Goal: Transaction & Acquisition: Purchase product/service

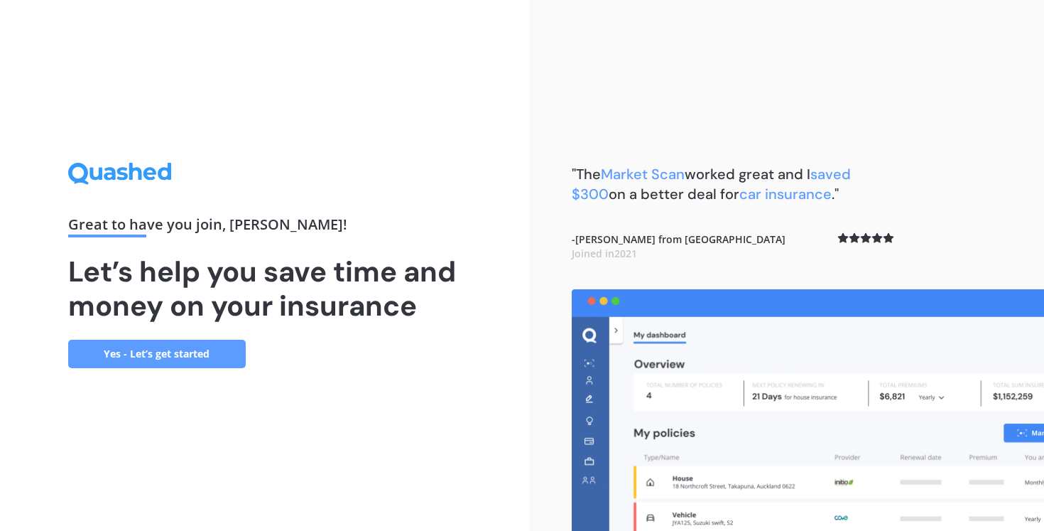
click at [178, 354] on link "Yes - Let’s get started" at bounding box center [157, 353] width 178 height 28
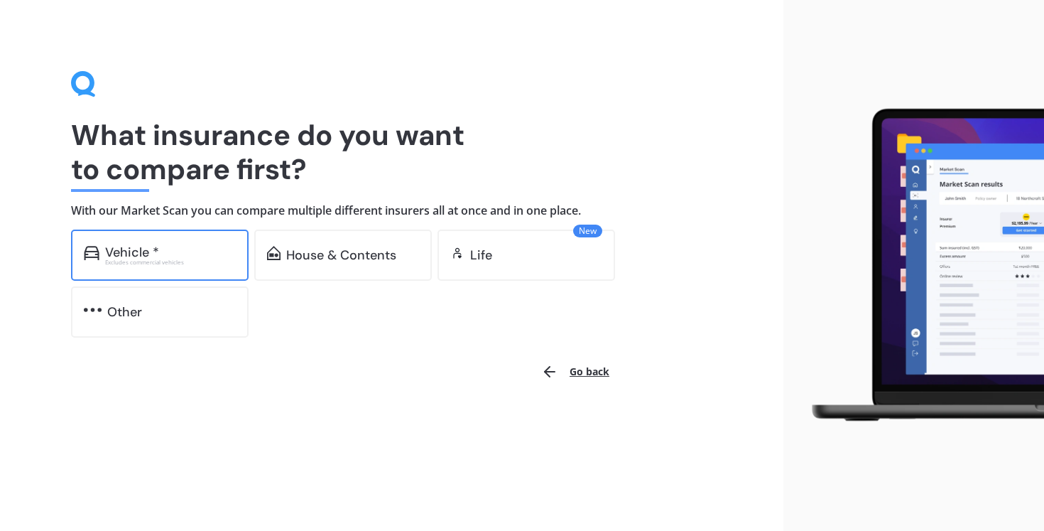
click at [167, 255] on div "Vehicle *" at bounding box center [170, 252] width 131 height 14
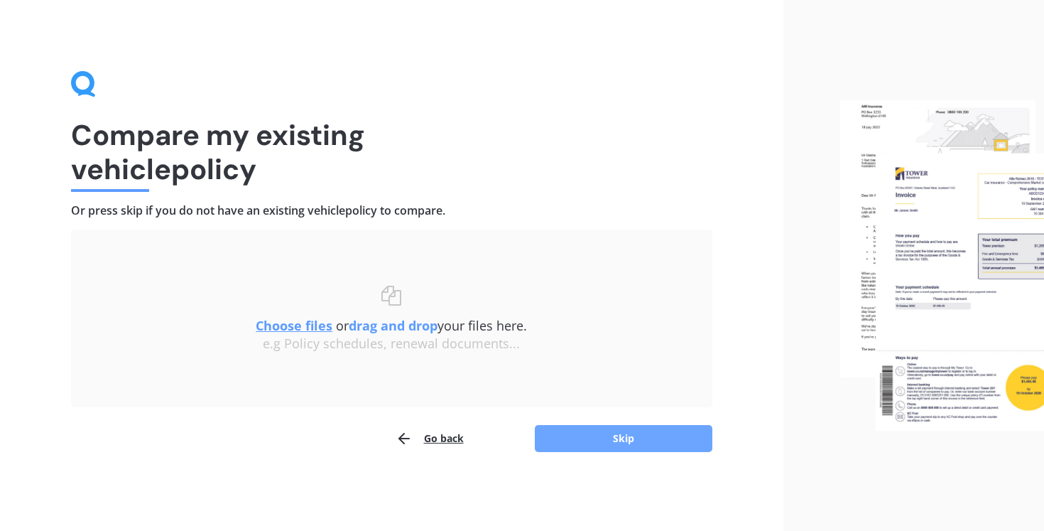
click at [615, 433] on button "Skip" at bounding box center [624, 438] width 178 height 27
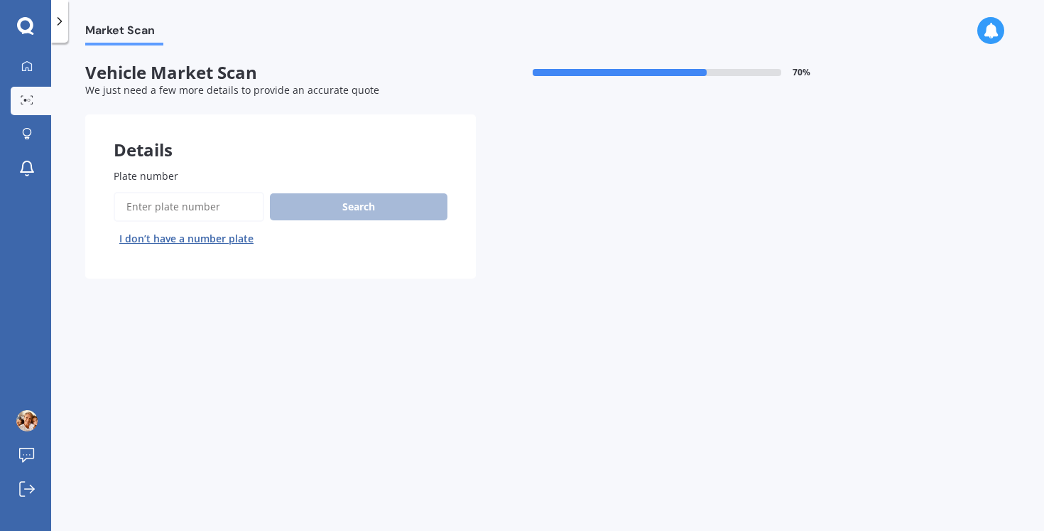
click at [213, 205] on input "Plate number" at bounding box center [189, 207] width 151 height 30
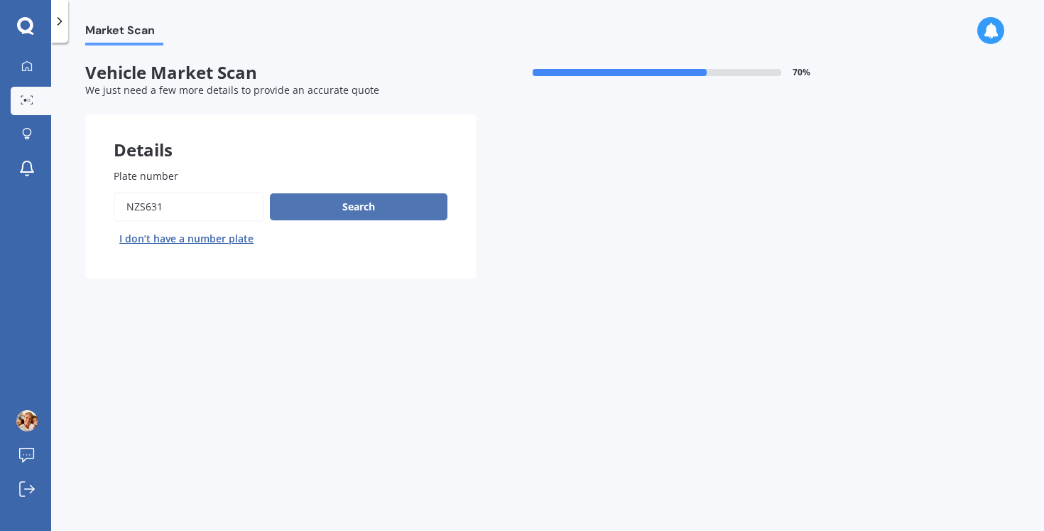
type input "nzs631"
click at [371, 212] on button "Search" at bounding box center [359, 206] width 178 height 27
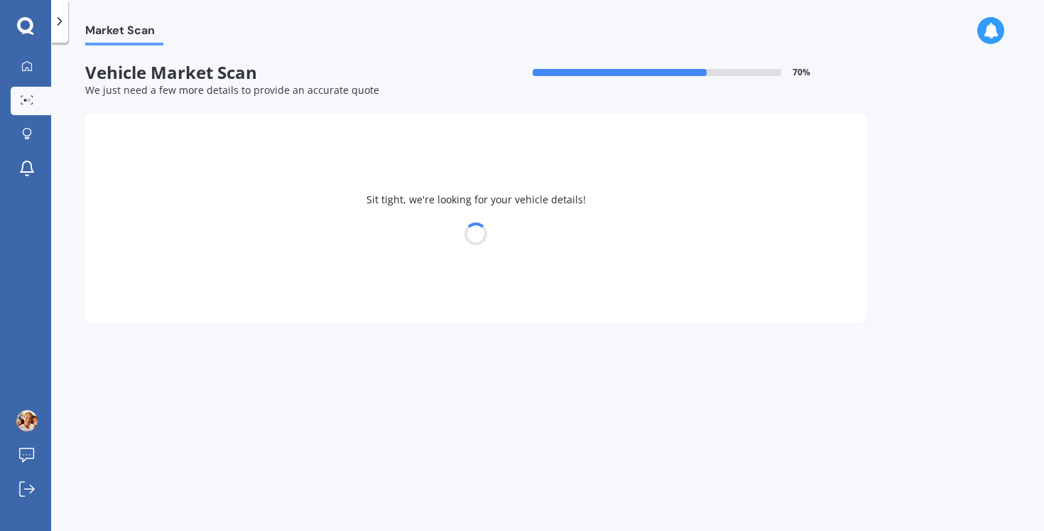
select select "VOLKSWAGEN"
select select "POLO"
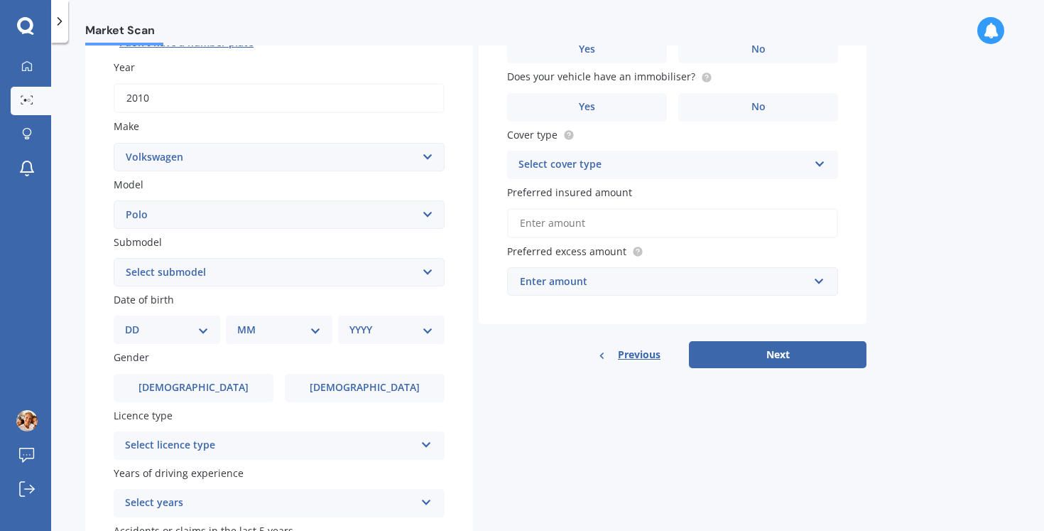
scroll to position [210, 0]
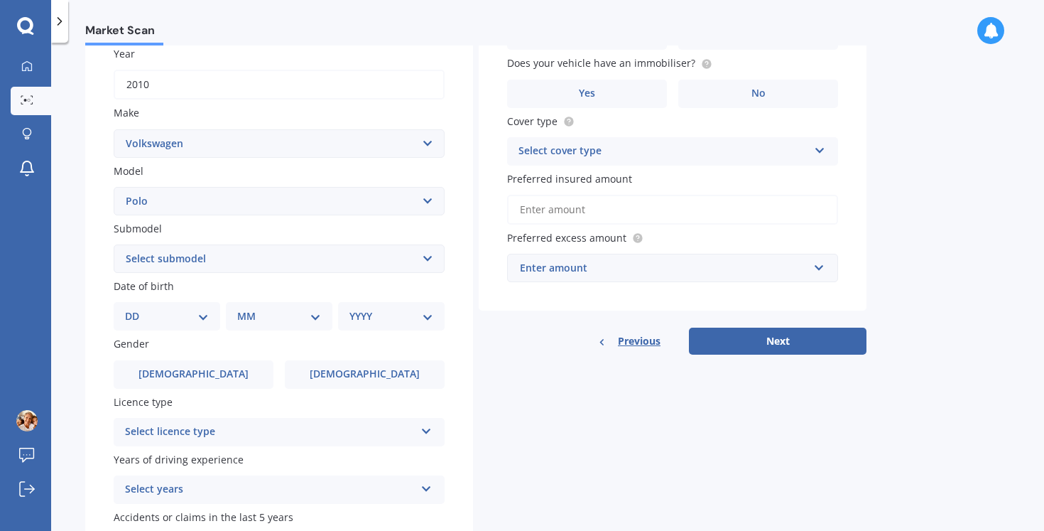
click at [424, 257] on select "Select submodel (All other) 1.2L tsi 1.4 1.4 TDI Blue Motion 1.4 Diesel Cross P…" at bounding box center [279, 258] width 331 height 28
select select "1.4"
click at [114, 246] on select "Select submodel (All other) 1.2L tsi 1.4 1.4 TDI Blue Motion 1.4 Diesel Cross P…" at bounding box center [279, 258] width 331 height 28
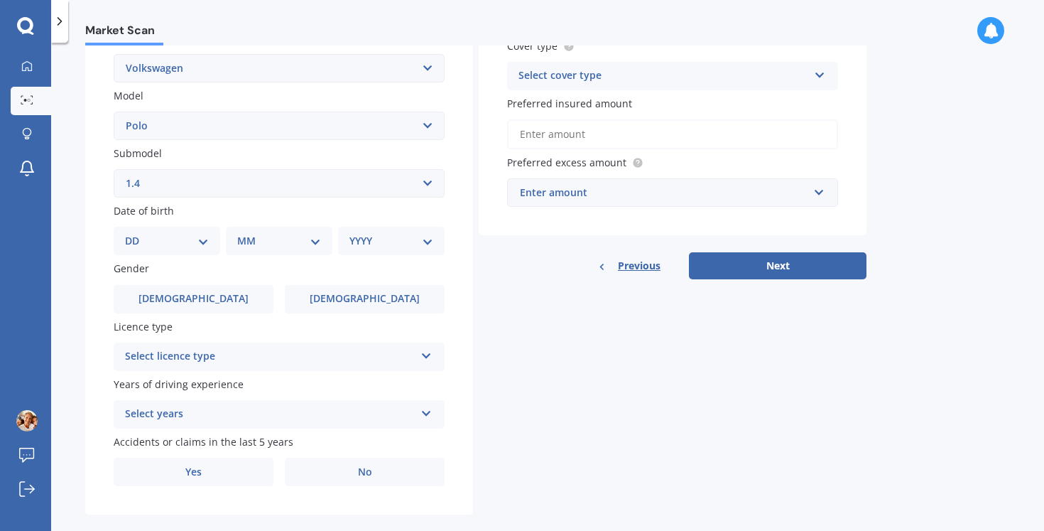
scroll to position [288, 0]
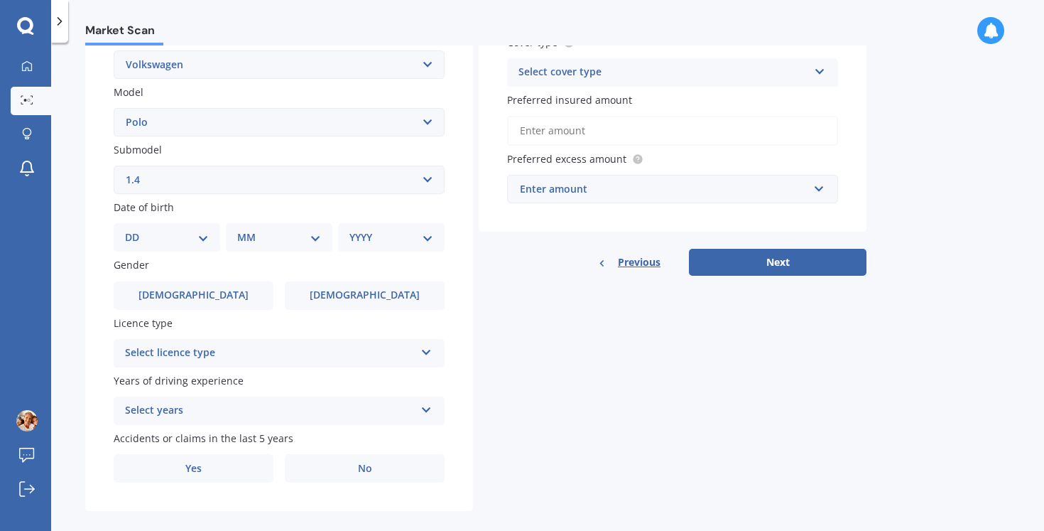
click at [207, 239] on select "DD 01 02 03 04 05 06 07 08 09 10 11 12 13 14 15 16 17 18 19 20 21 22 23 24 25 2…" at bounding box center [167, 237] width 84 height 16
click at [136, 232] on select "DD 01 02 03 04 05 06 07 08 09 10 11 12 13 14 15 16 17 18 19 20 21 22 23 24 25 2…" at bounding box center [167, 237] width 84 height 16
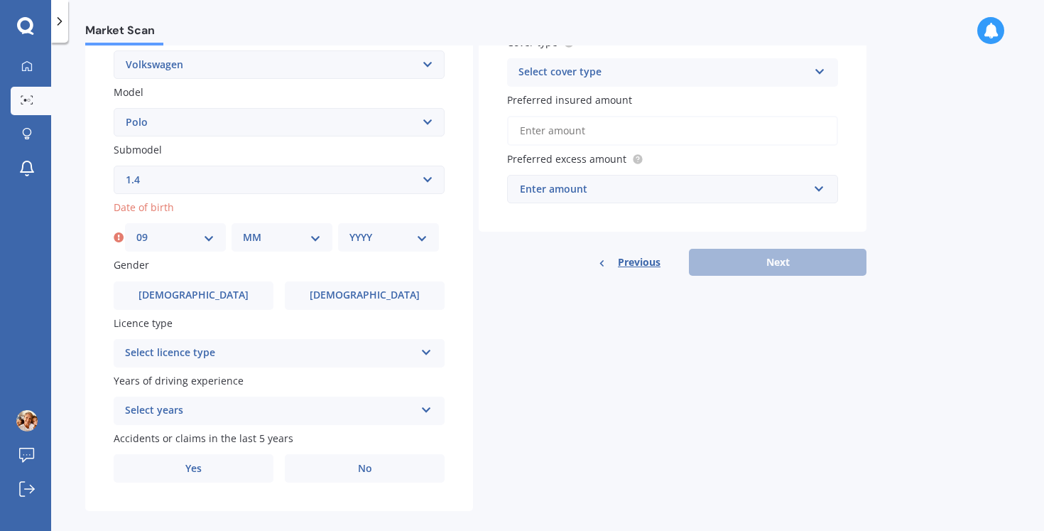
click at [203, 240] on select "DD 01 02 03 04 05 06 07 08 09 10 11 12 13 14 15 16 17 18 19 20 21 22 23 24 25 2…" at bounding box center [175, 237] width 78 height 16
select select "23"
click at [136, 232] on select "DD 01 02 03 04 05 06 07 08 09 10 11 12 13 14 15 16 17 18 19 20 21 22 23 24 25 2…" at bounding box center [175, 237] width 78 height 16
click at [303, 245] on select "MM 01 02 03 04 05 06 07 08 09 10 11 12" at bounding box center [282, 237] width 78 height 16
select select "09"
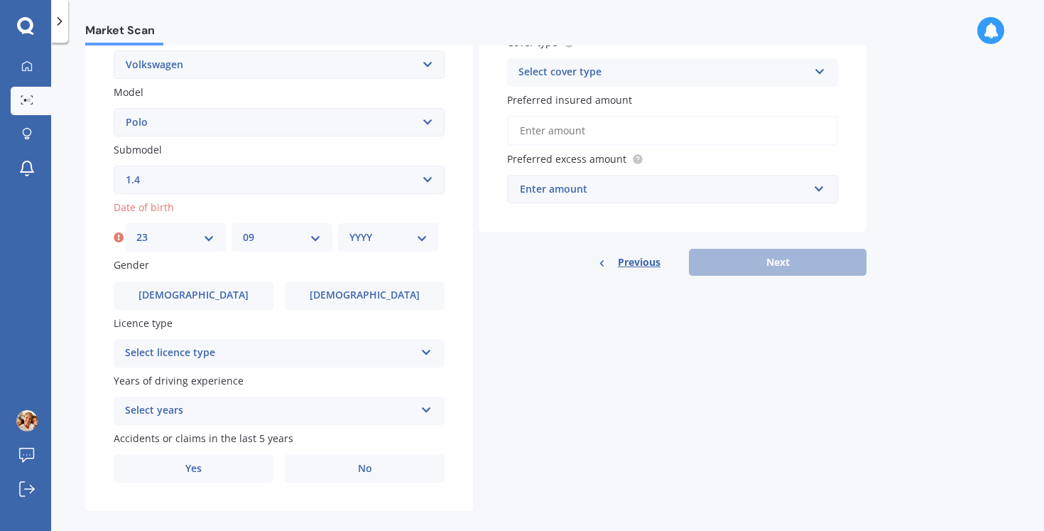
click at [243, 232] on select "MM 01 02 03 04 05 06 07 08 09 10 11 12" at bounding box center [282, 237] width 78 height 16
click at [415, 241] on select "YYYY 2025 2024 2023 2022 2021 2020 2019 2018 2017 2016 2015 2014 2013 2012 2011…" at bounding box center [388, 237] width 78 height 16
click at [349, 232] on select "YYYY 2025 2024 2023 2022 2021 2020 2019 2018 2017 2016 2015 2014 2013 2012 2011…" at bounding box center [388, 237] width 78 height 16
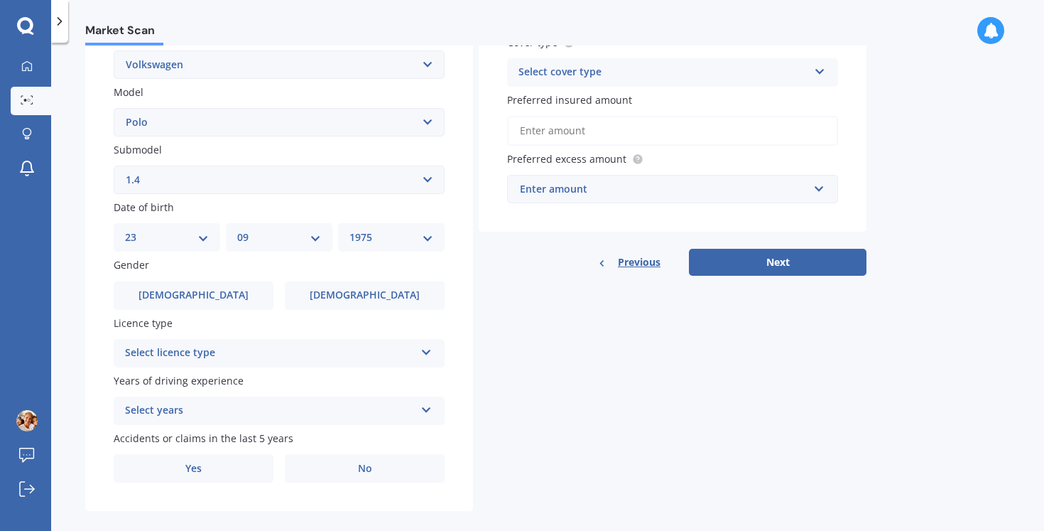
click at [433, 245] on select "YYYY 2025 2024 2023 2022 2021 2020 2019 2018 2017 2016 2015 2014 2013 2012 2011…" at bounding box center [391, 237] width 84 height 16
select select "1976"
click at [349, 232] on select "YYYY 2025 2024 2023 2022 2021 2020 2019 2018 2017 2016 2015 2014 2013 2012 2011…" at bounding box center [391, 237] width 84 height 16
click at [347, 301] on span "[DEMOGRAPHIC_DATA]" at bounding box center [364, 295] width 113 height 12
click at [0, 0] on input "[DEMOGRAPHIC_DATA]" at bounding box center [0, 0] width 0 height 0
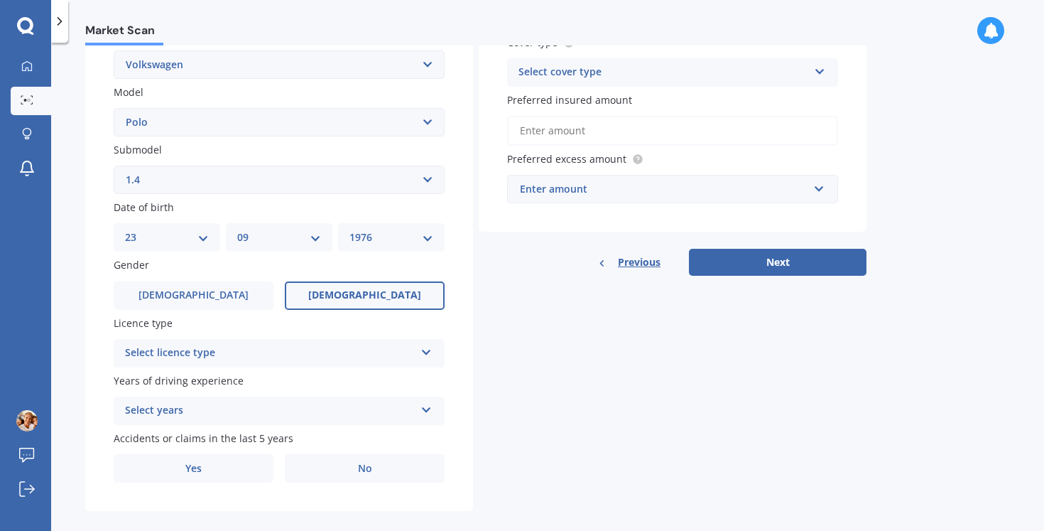
click at [429, 365] on div "Select licence type NZ Full NZ Restricted NZ Learners [GEOGRAPHIC_DATA] [GEOGRA…" at bounding box center [279, 353] width 331 height 28
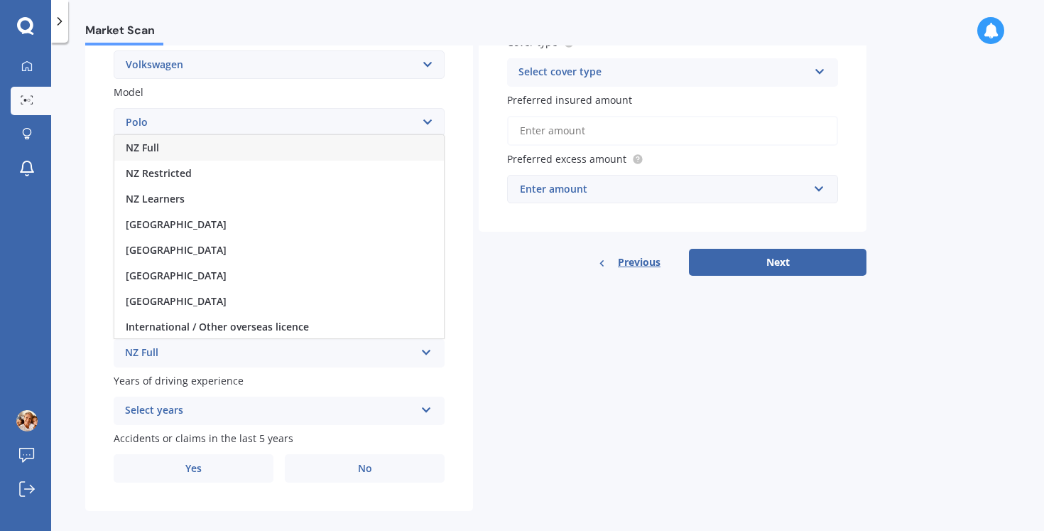
click at [171, 151] on div "NZ Full" at bounding box center [279, 148] width 330 height 26
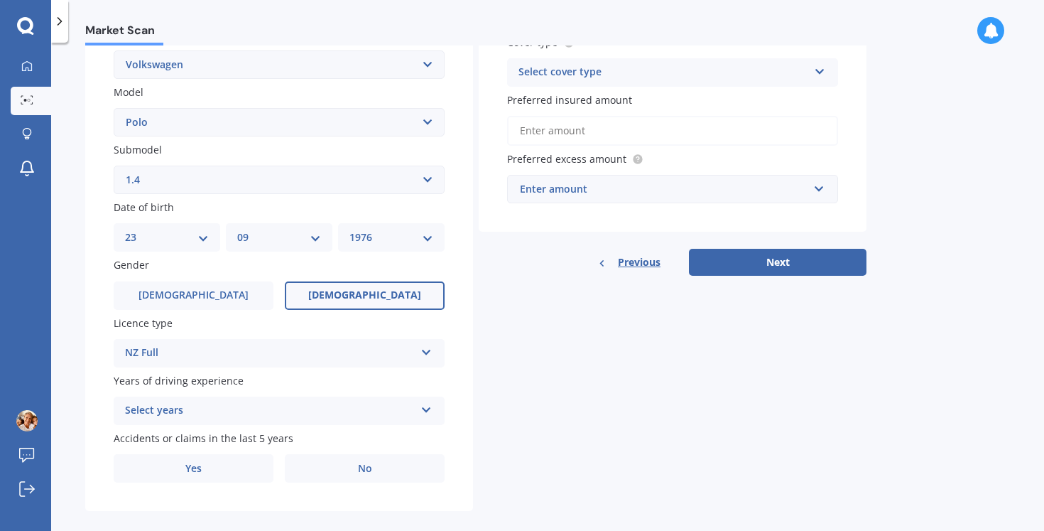
scroll to position [309, 0]
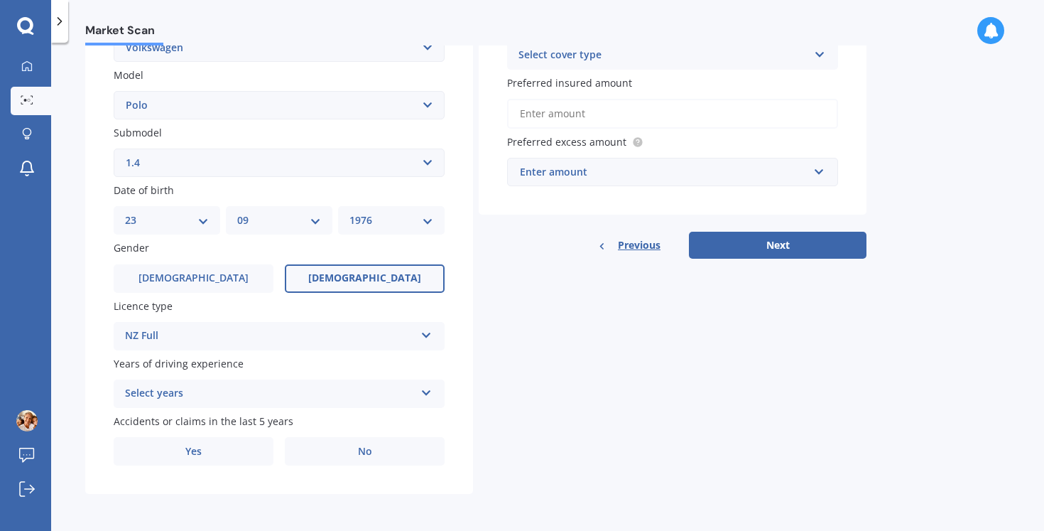
click at [416, 392] on div "Select years 5 or more years 4 years 3 years 2 years 1 year" at bounding box center [279, 393] width 331 height 28
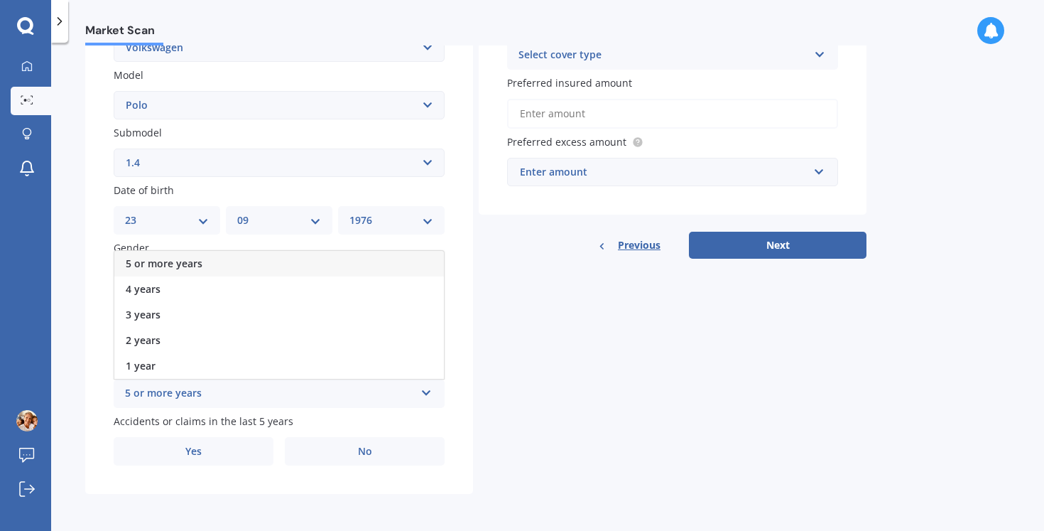
click at [197, 259] on span "5 or more years" at bounding box center [164, 262] width 77 height 13
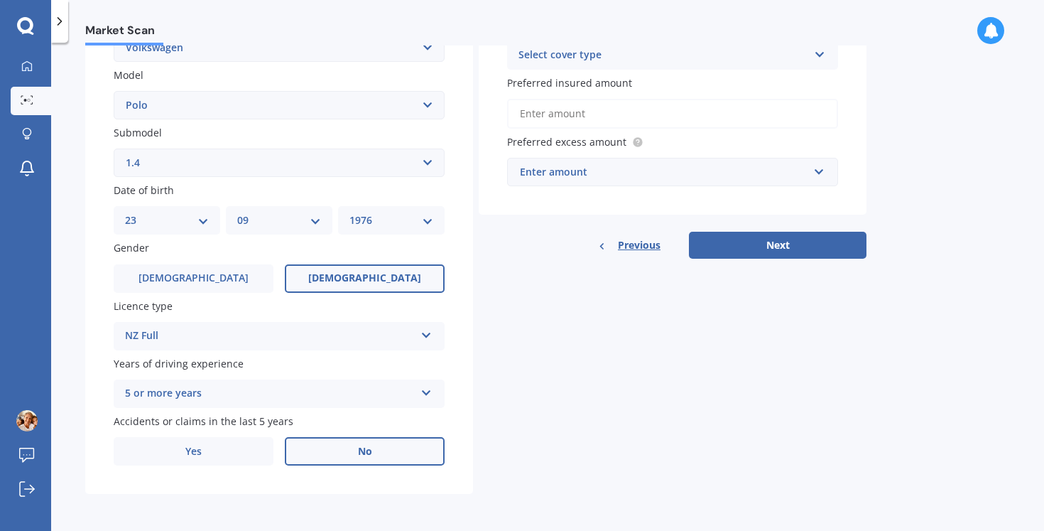
click at [322, 458] on label "No" at bounding box center [365, 451] width 160 height 28
click at [0, 0] on input "No" at bounding box center [0, 0] width 0 height 0
click at [371, 447] on label "No" at bounding box center [365, 451] width 160 height 28
click at [0, 0] on input "No" at bounding box center [0, 0] width 0 height 0
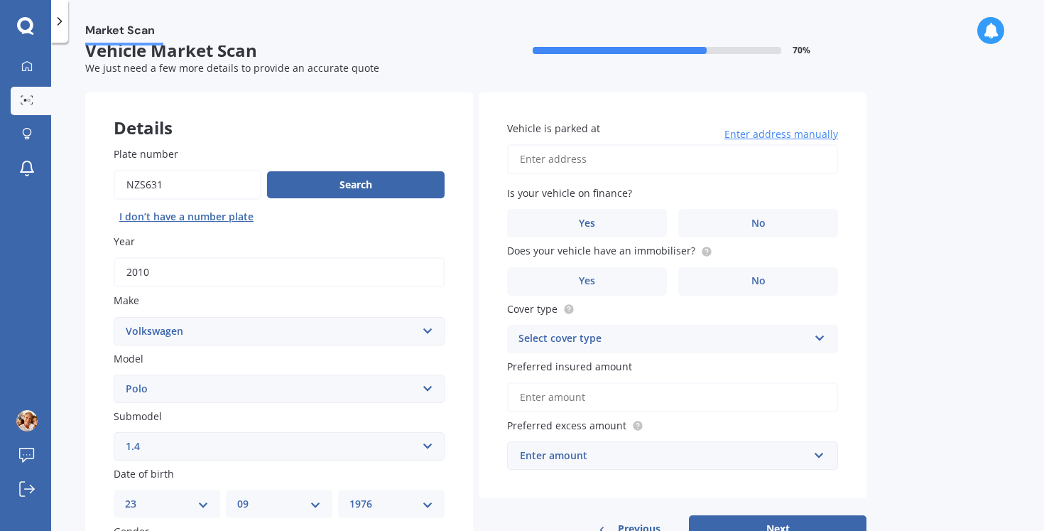
scroll to position [13, 0]
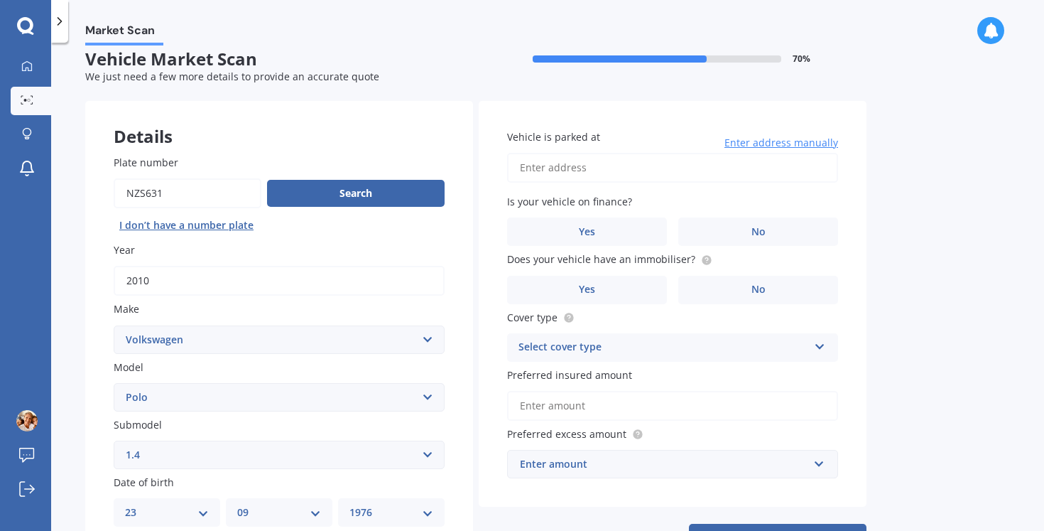
click at [593, 163] on input "Vehicle is parked at" at bounding box center [672, 168] width 331 height 30
type input "[STREET_ADDRESS]"
click at [762, 227] on span "No" at bounding box center [758, 232] width 14 height 12
click at [0, 0] on input "No" at bounding box center [0, 0] width 0 height 0
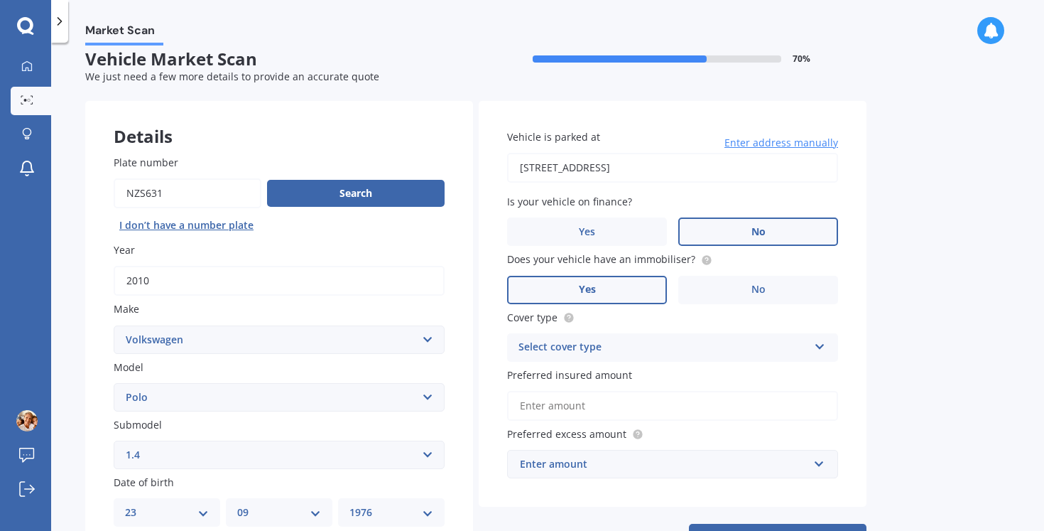
click at [638, 290] on label "Yes" at bounding box center [587, 290] width 160 height 28
click at [0, 0] on input "Yes" at bounding box center [0, 0] width 0 height 0
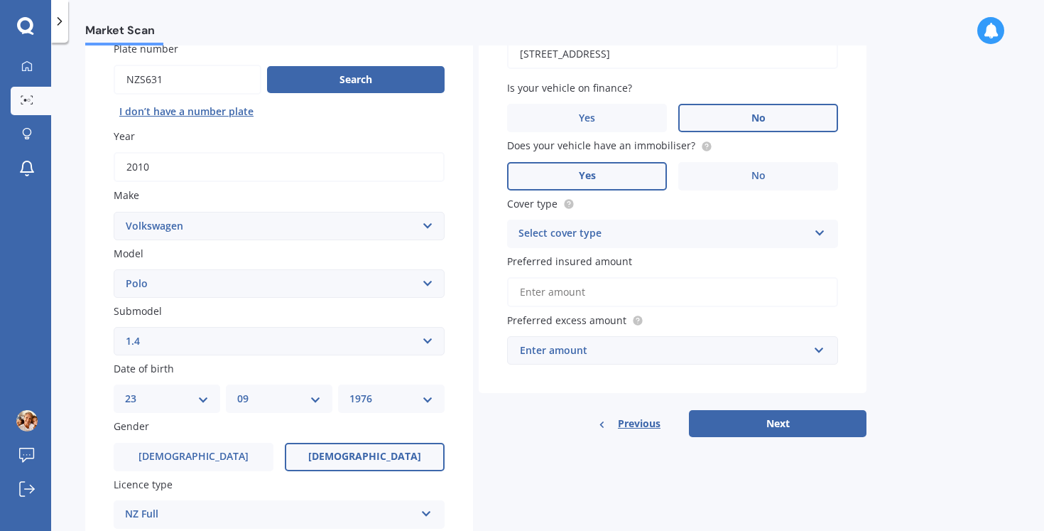
scroll to position [152, 0]
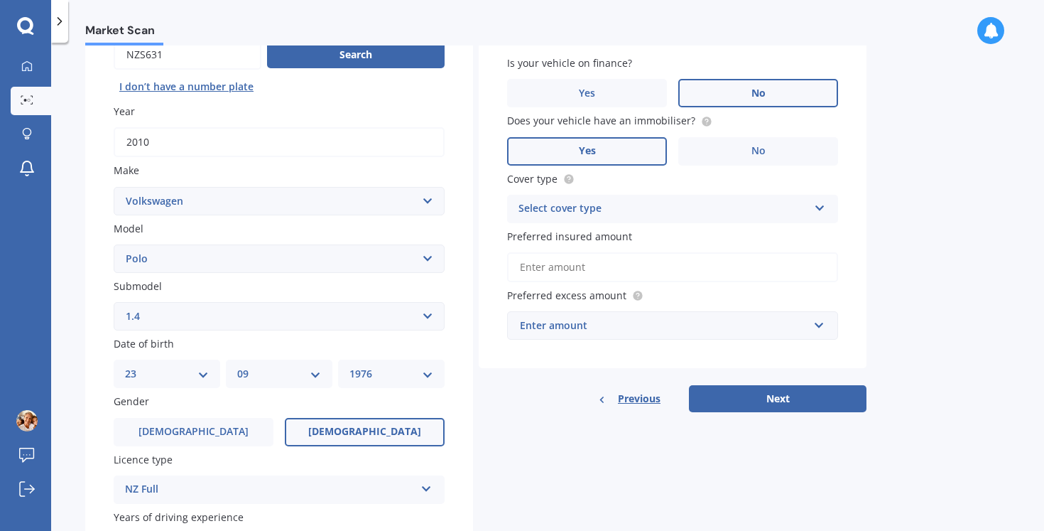
click at [606, 207] on div "Select cover type" at bounding box center [663, 208] width 290 height 17
click at [584, 243] on span "Comprehensive" at bounding box center [556, 235] width 75 height 13
click at [680, 266] on input "Preferred insured amount" at bounding box center [672, 267] width 331 height 30
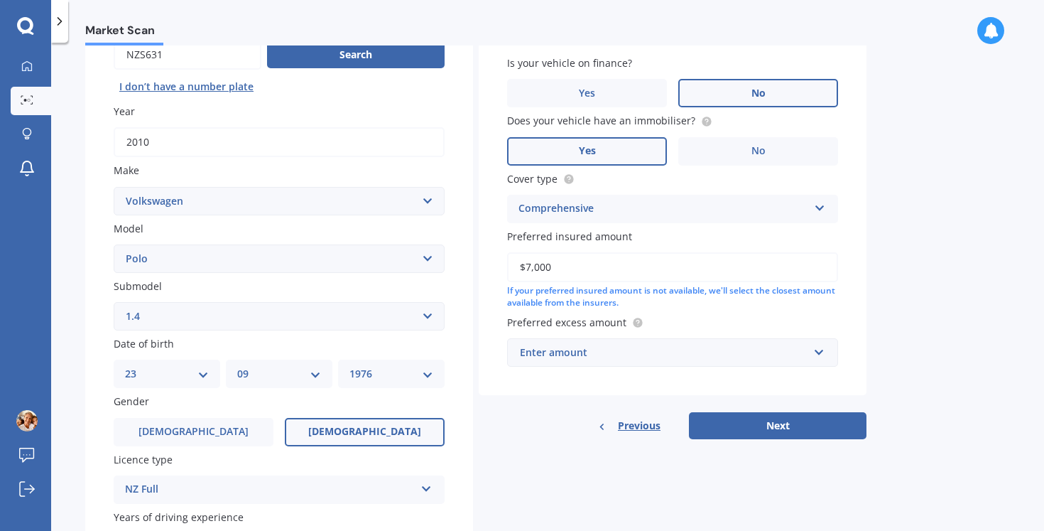
type input "$7,000"
click at [722, 354] on div "Enter amount" at bounding box center [664, 352] width 288 height 16
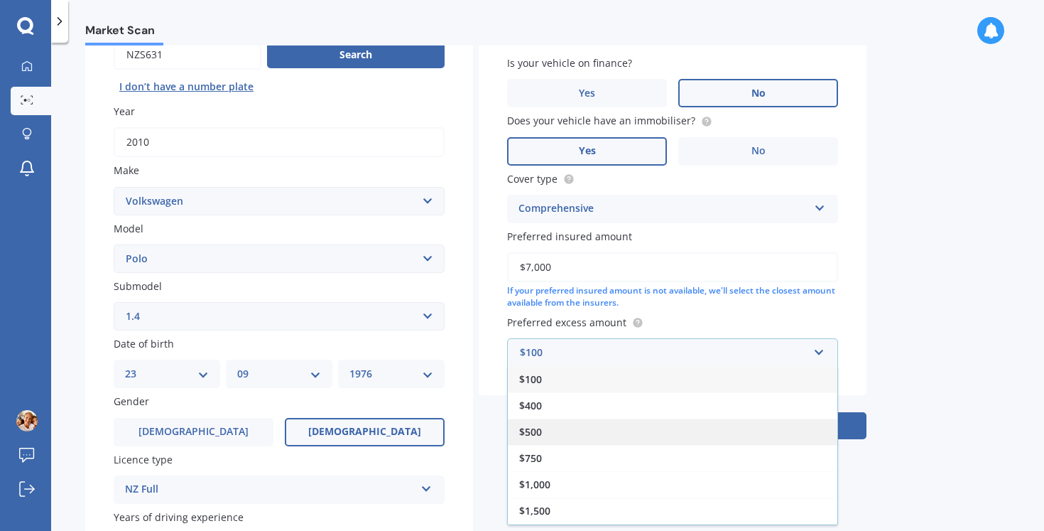
click at [568, 437] on div "$500" at bounding box center [673, 431] width 330 height 26
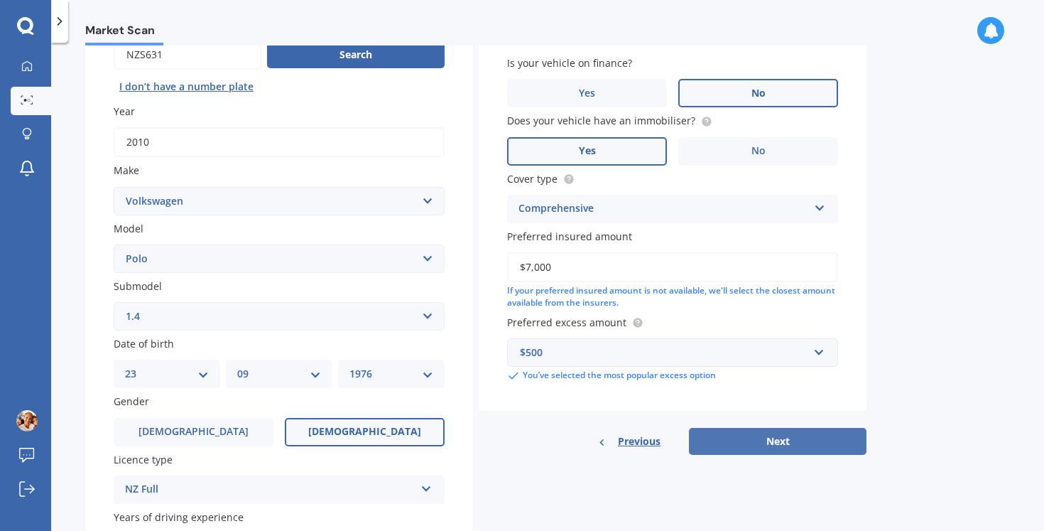
click at [765, 439] on button "Next" at bounding box center [778, 441] width 178 height 27
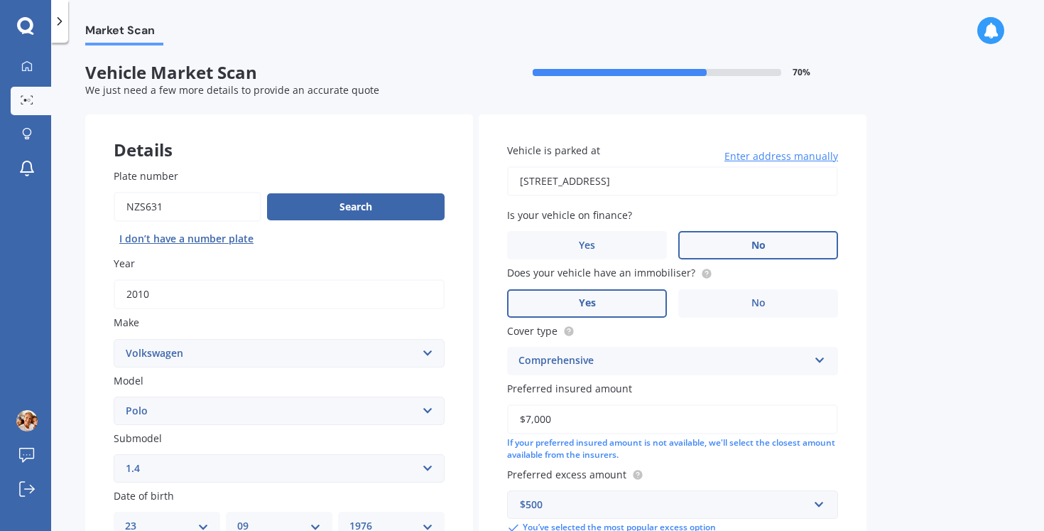
select select "23"
select select "09"
select select "1976"
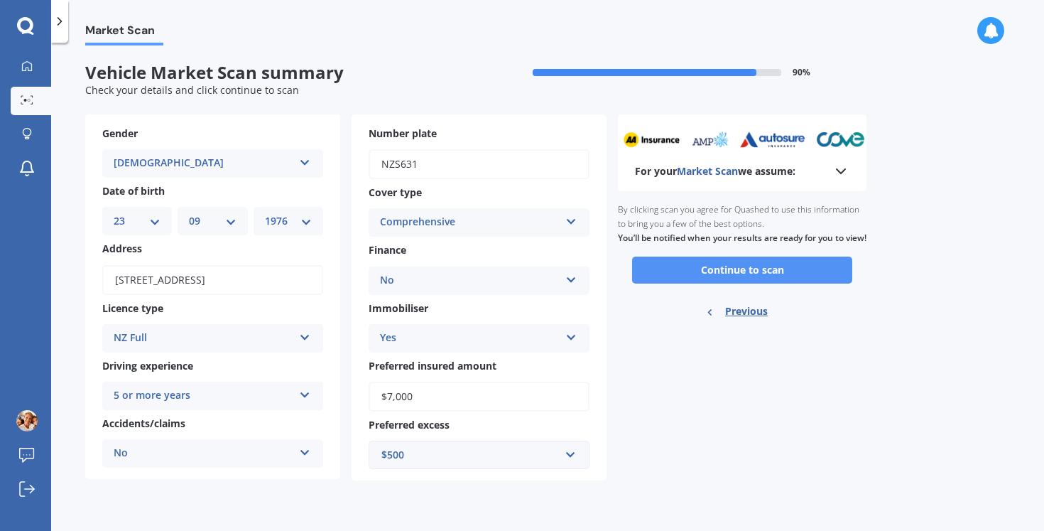
click at [752, 278] on button "Continue to scan" at bounding box center [742, 269] width 220 height 27
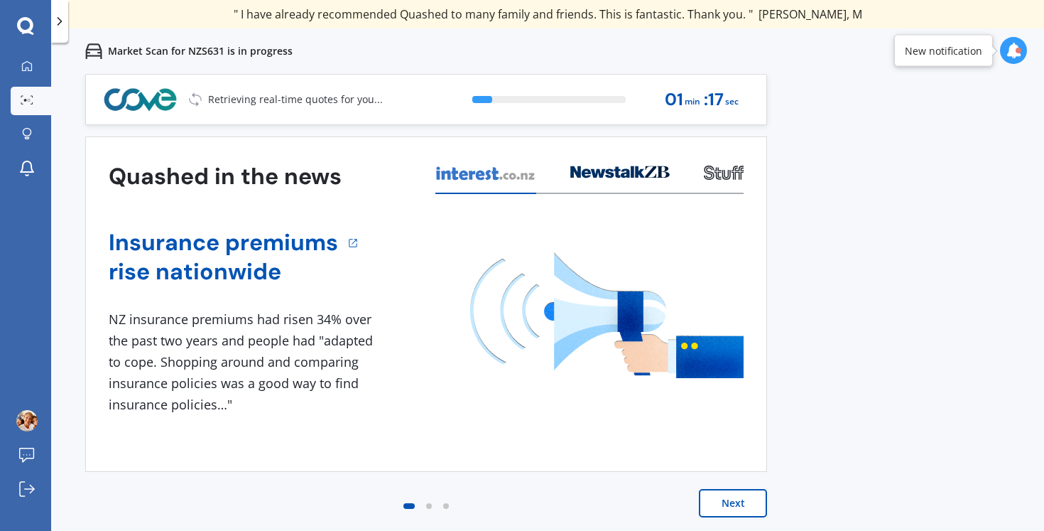
click at [725, 499] on button "Next" at bounding box center [733, 503] width 68 height 28
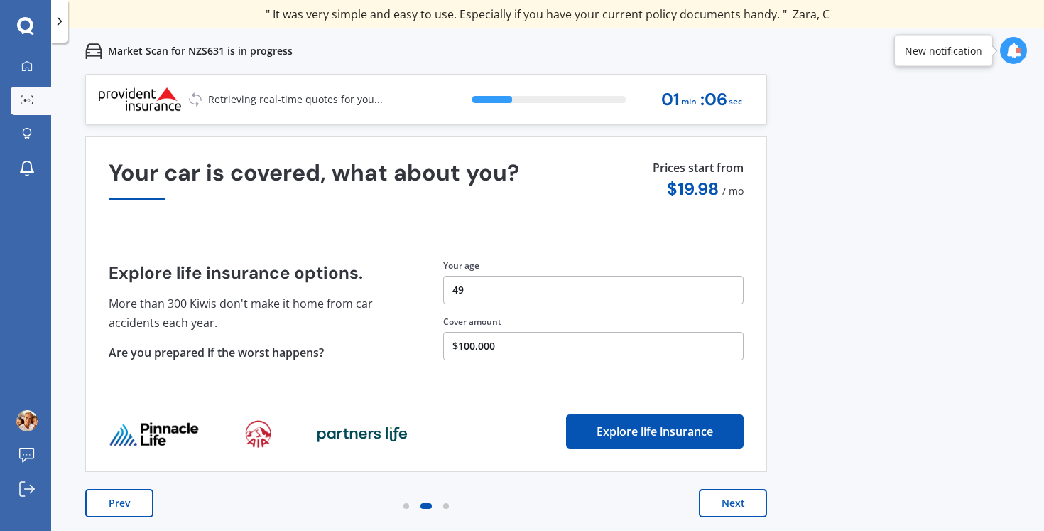
click at [740, 502] on button "Next" at bounding box center [733, 503] width 68 height 28
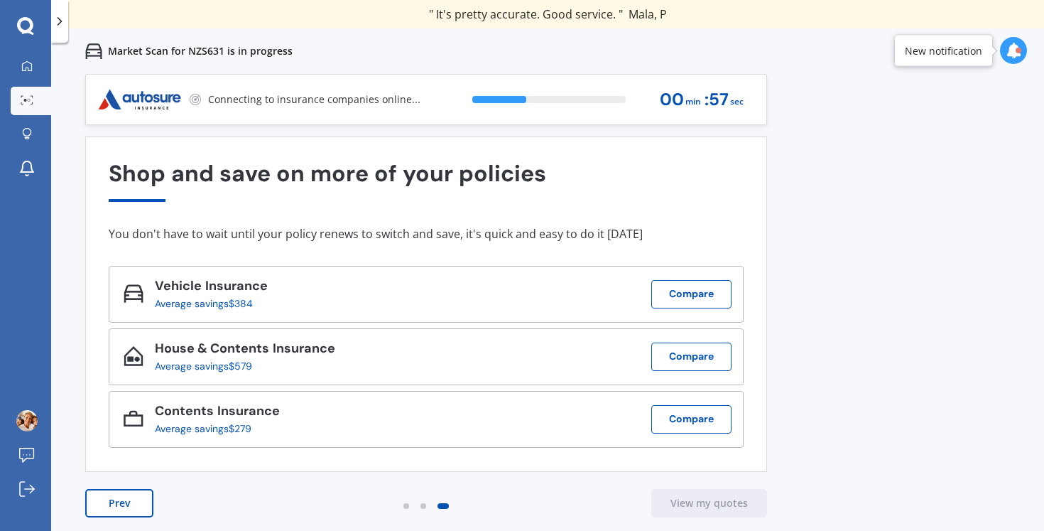
click at [121, 501] on button "Prev" at bounding box center [119, 503] width 68 height 28
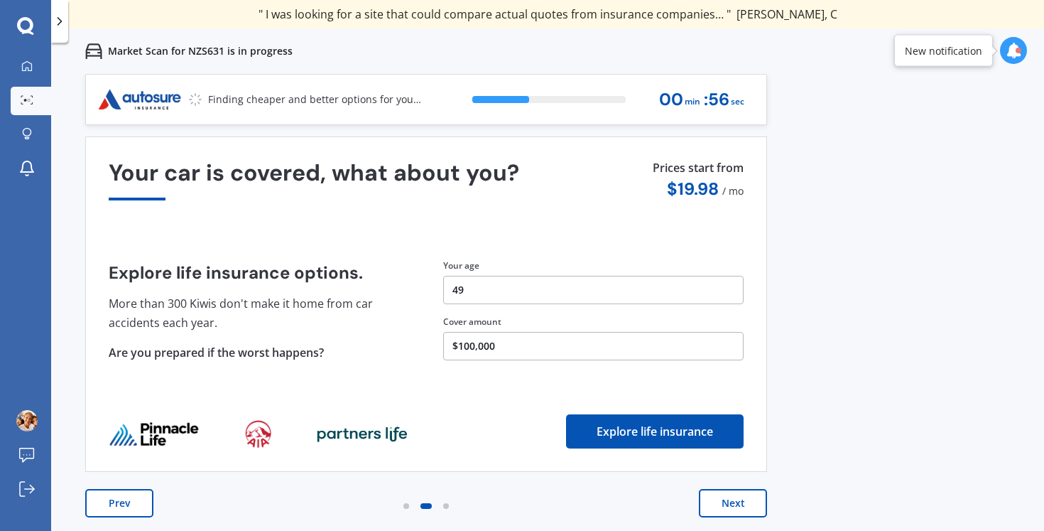
click at [121, 501] on button "Prev" at bounding box center [119, 503] width 68 height 28
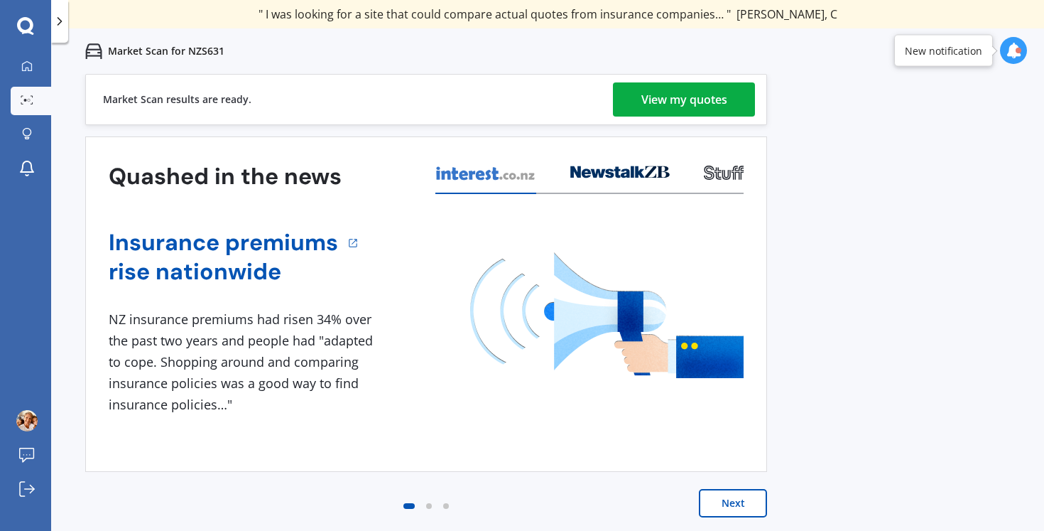
click at [723, 93] on div "View my quotes" at bounding box center [684, 99] width 86 height 34
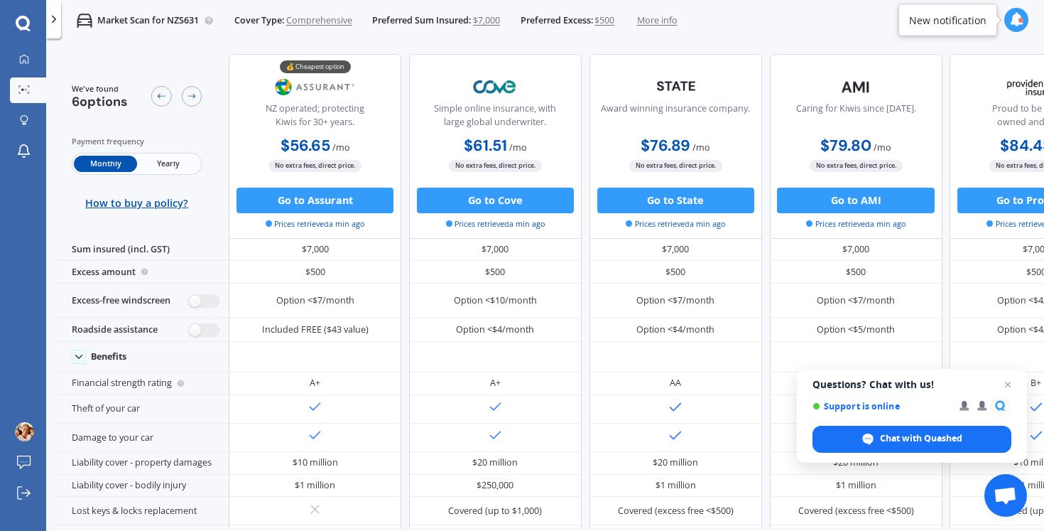
click at [780, 31] on div "Market Scan for NZS631 Cover Type: Comprehensive Preferred Sum Insured: $7,000 …" at bounding box center [545, 20] width 998 height 41
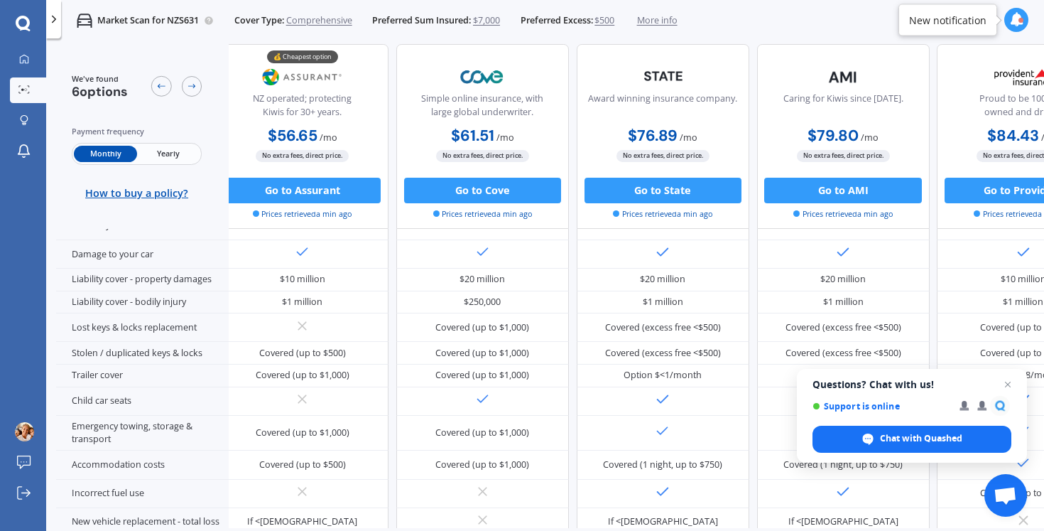
scroll to position [203, 0]
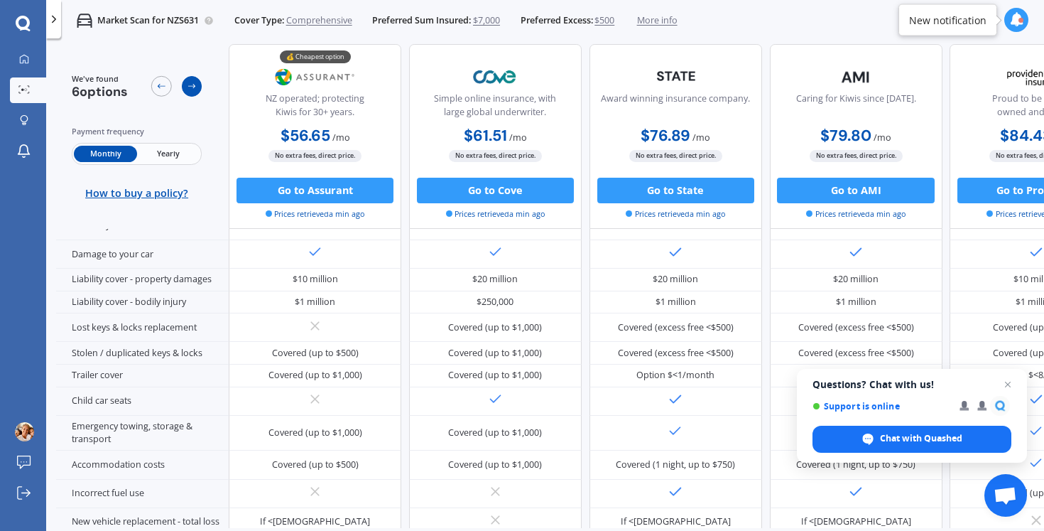
click at [191, 87] on icon at bounding box center [192, 86] width 10 height 10
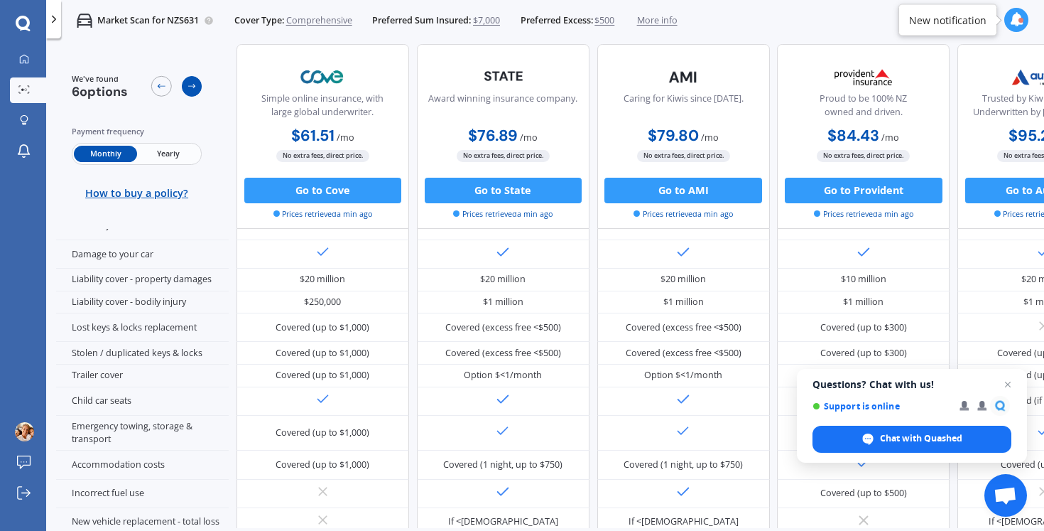
click at [191, 87] on icon at bounding box center [192, 86] width 10 height 10
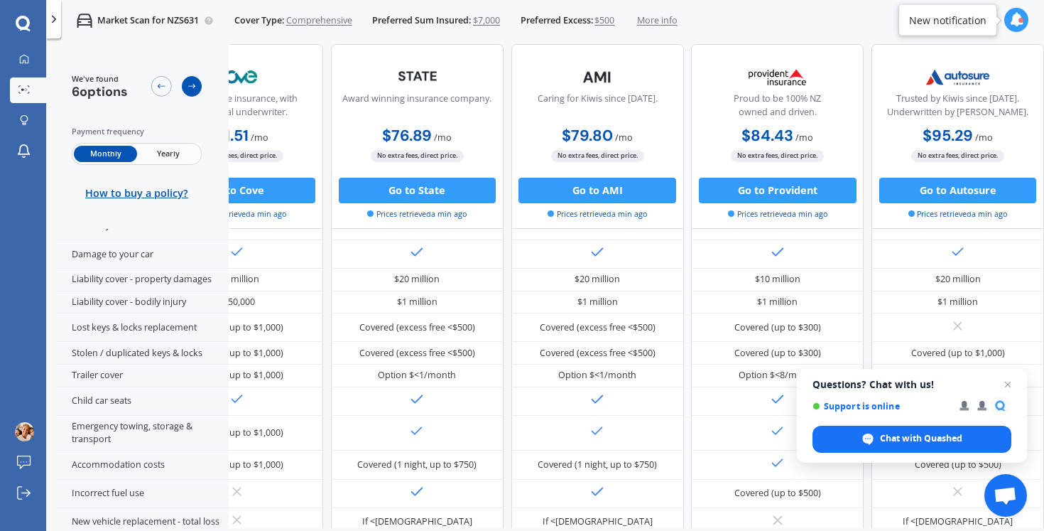
scroll to position [203, 294]
click at [191, 87] on icon at bounding box center [192, 86] width 10 height 10
click at [158, 84] on icon at bounding box center [161, 86] width 10 height 10
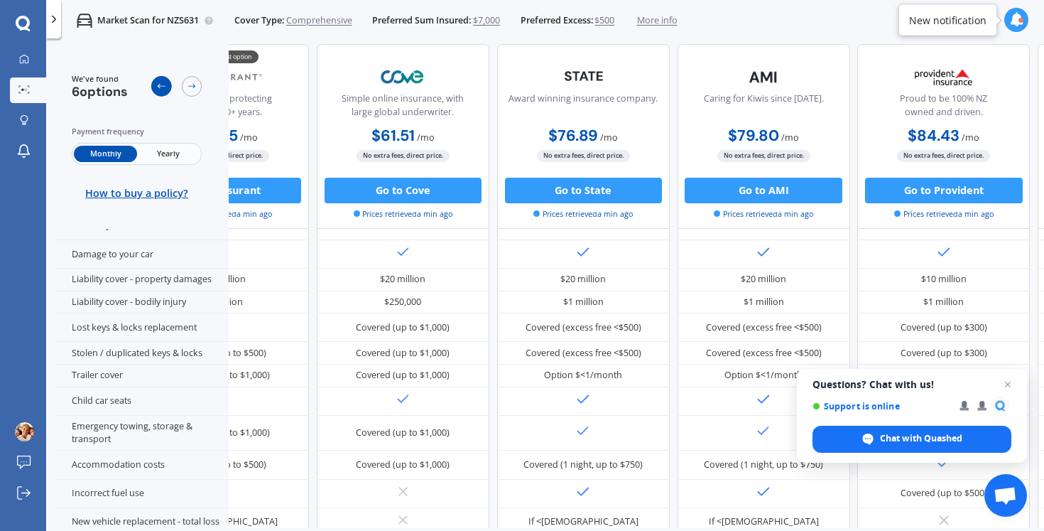
click at [158, 84] on icon at bounding box center [161, 86] width 10 height 10
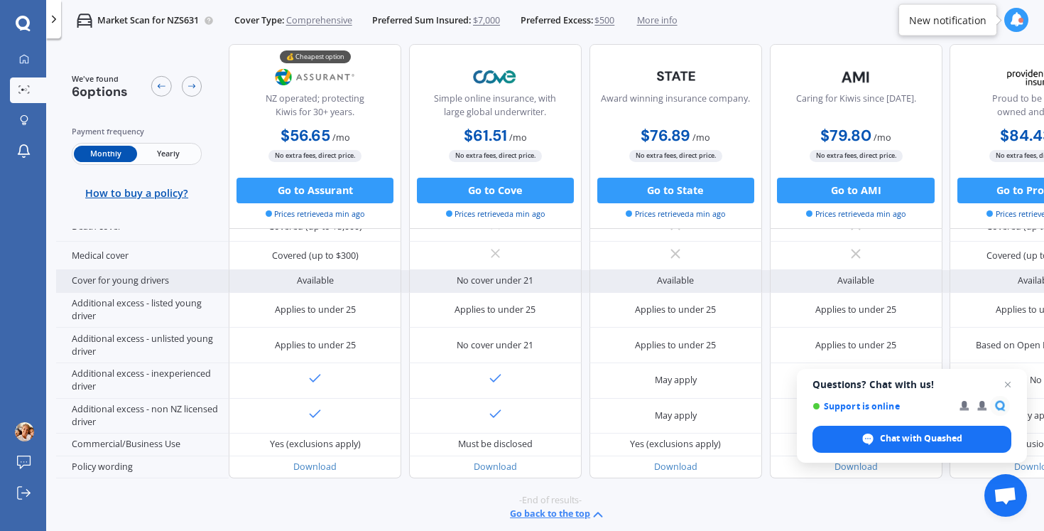
scroll to position [689, 0]
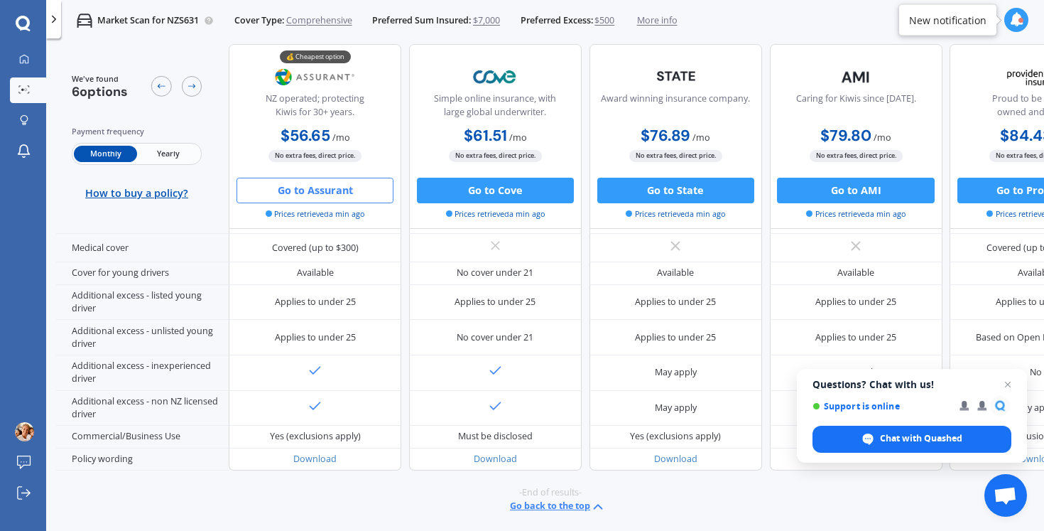
click at [330, 196] on button "Go to Assurant" at bounding box center [314, 190] width 157 height 26
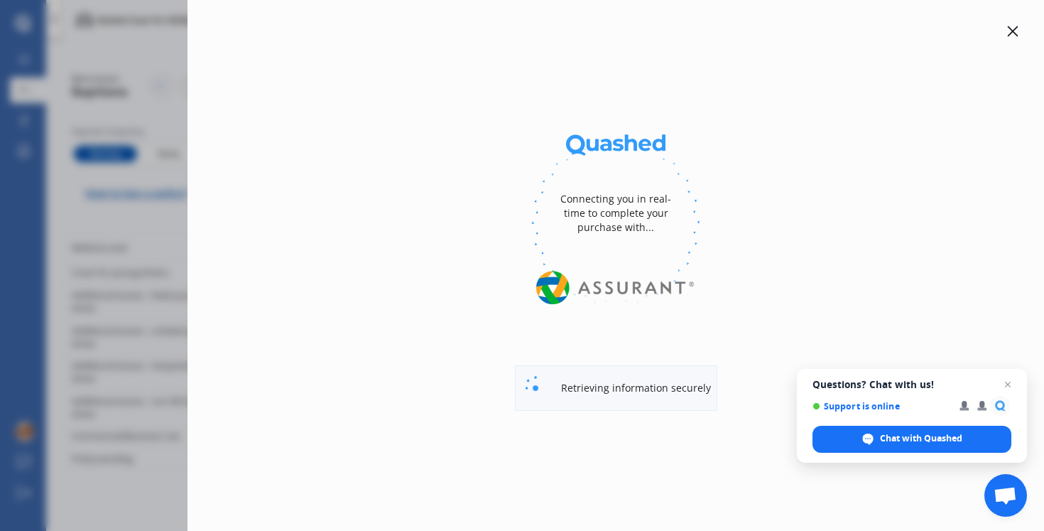
select select "Monthly"
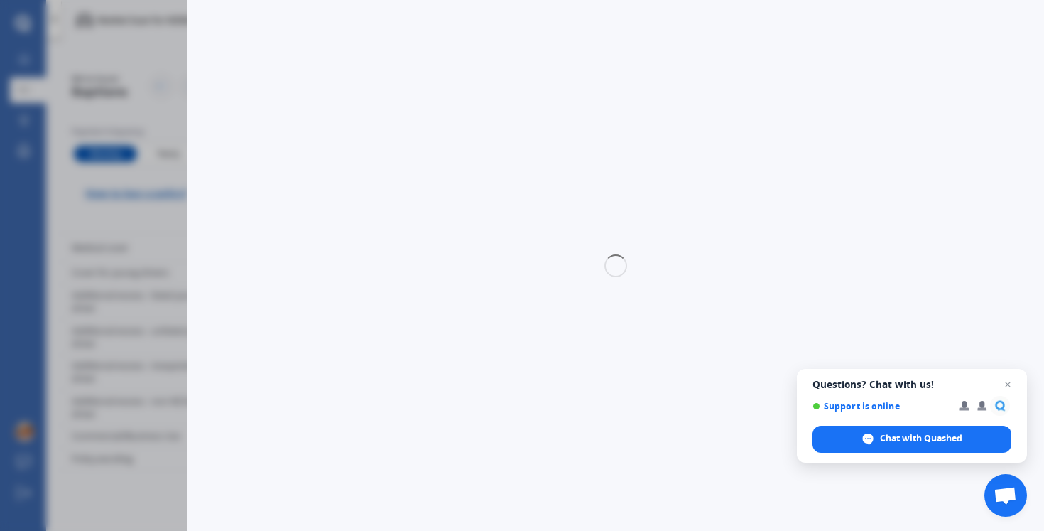
select select "full"
select select "0"
select select "North Shore"
select select "VOLKSWAGEN"
select select "POLO"
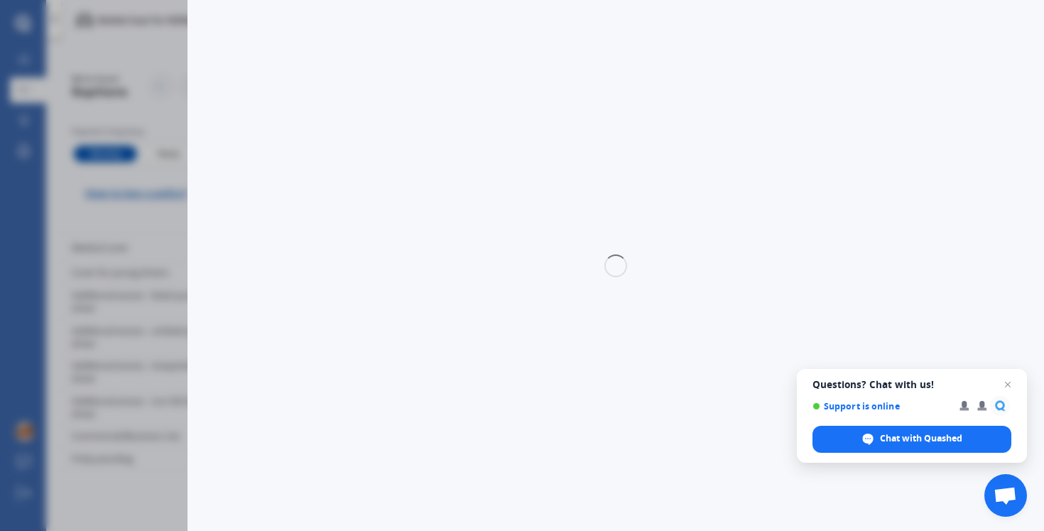
select select "1.4"
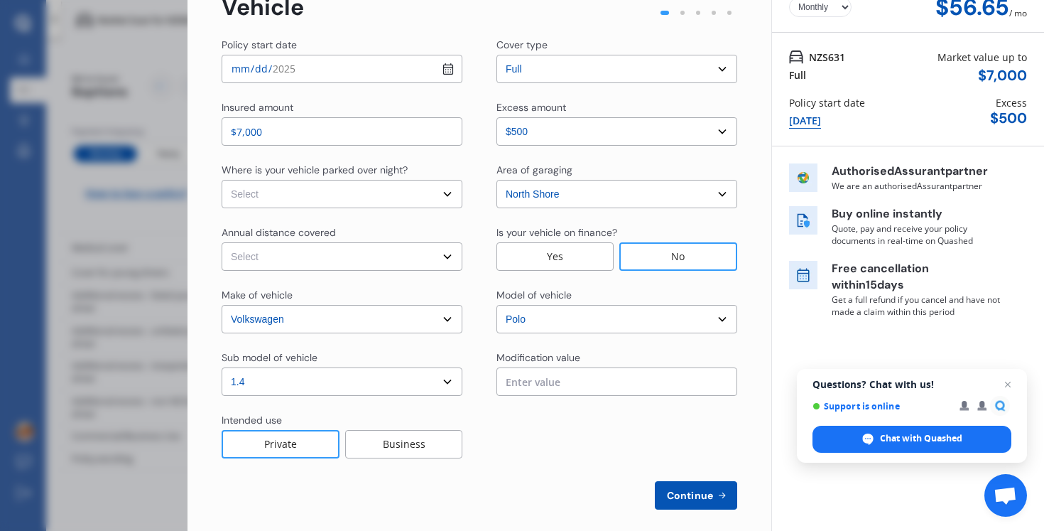
scroll to position [94, 0]
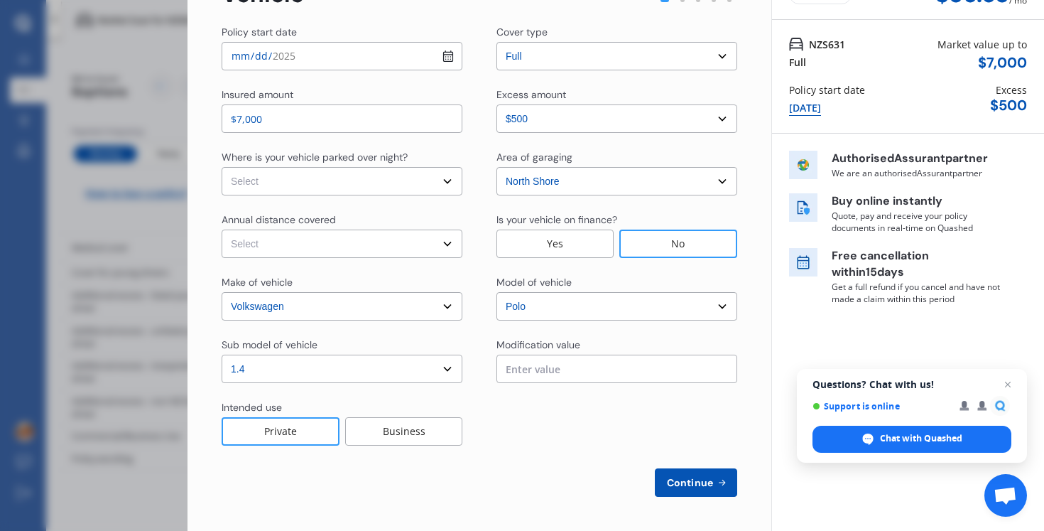
click at [695, 482] on span "Continue" at bounding box center [690, 482] width 52 height 11
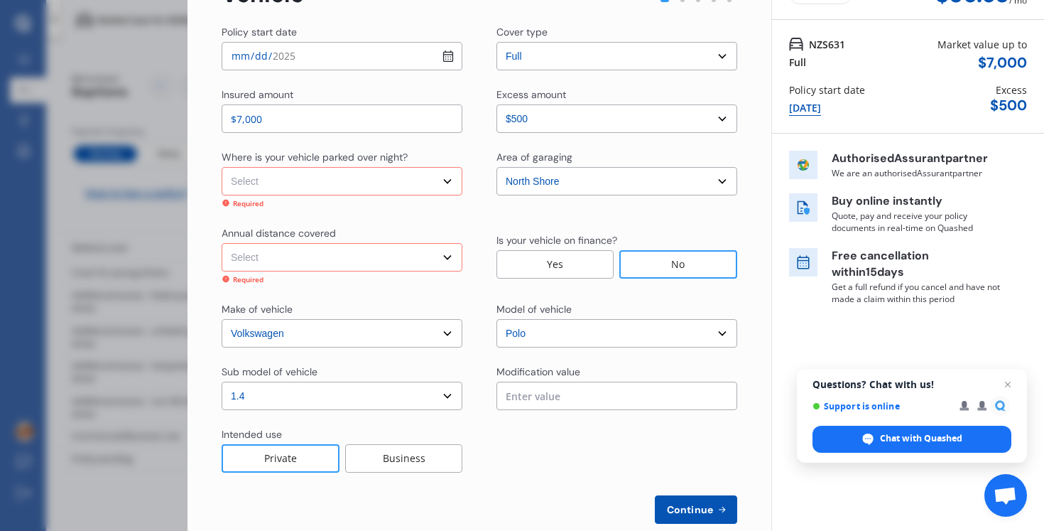
click at [449, 180] on select "Select In a garage On own property On street or road" at bounding box center [342, 181] width 241 height 28
select select "In a garage"
click at [222, 167] on select "Select In a garage On own property On street or road" at bounding box center [342, 181] width 241 height 28
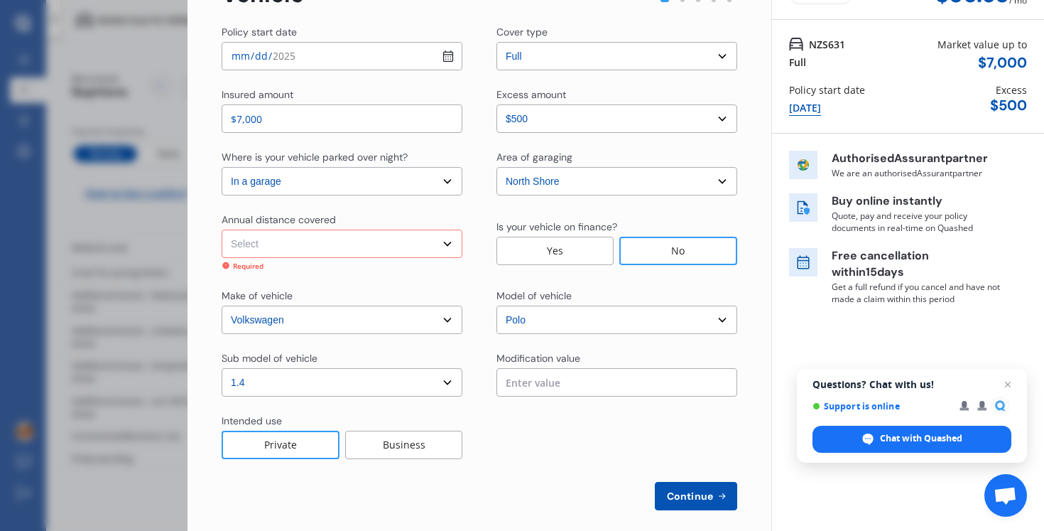
click at [402, 249] on select "Select Low (less than 15,000km per year) Average (15,000-30,000km per year) Hig…" at bounding box center [342, 243] width 241 height 28
select select "15000"
click at [222, 229] on select "Select Low (less than 15,000km per year) Average (15,000-30,000km per year) Hig…" at bounding box center [342, 243] width 241 height 28
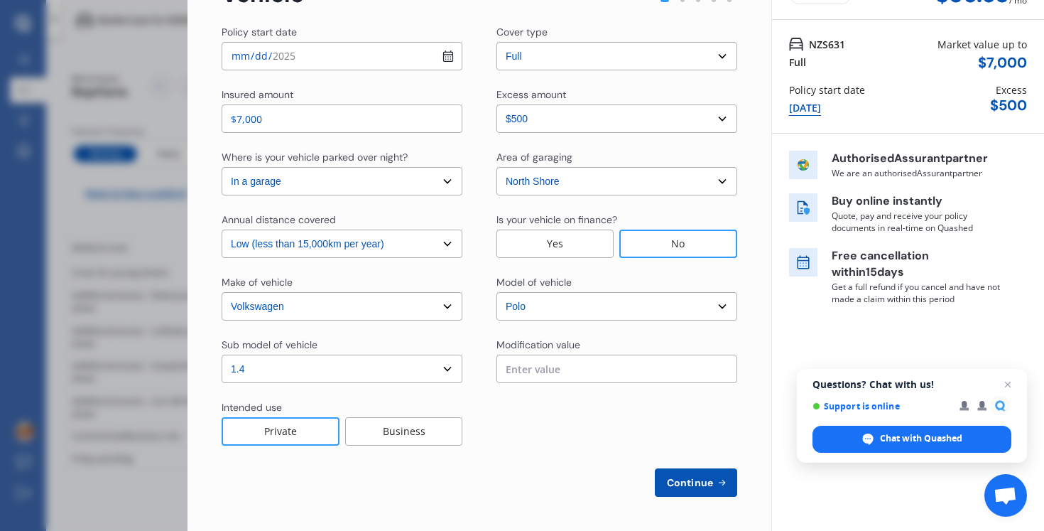
click at [671, 485] on span "Continue" at bounding box center [690, 482] width 52 height 11
select select "Miss"
select select "23"
select select "09"
select select "1976"
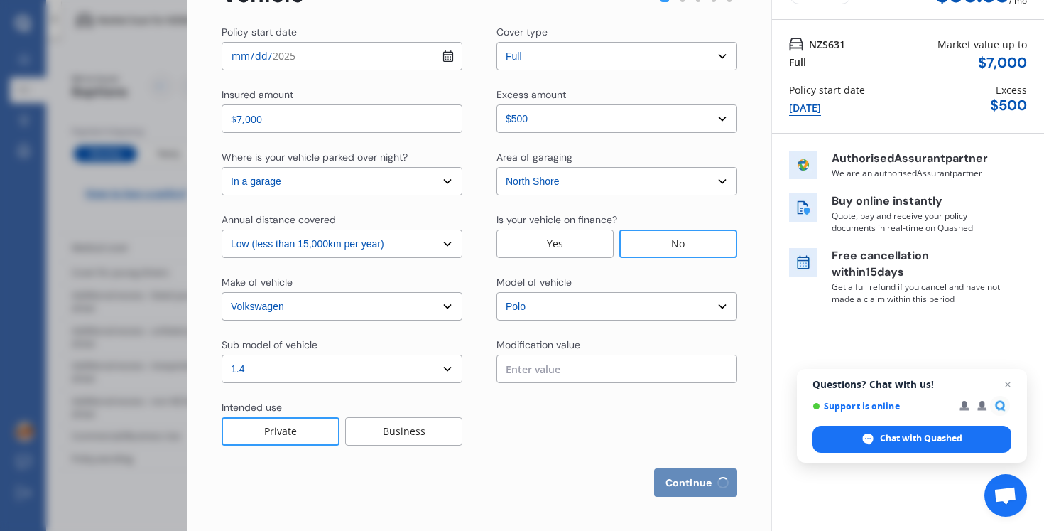
select select "full"
select select "more than 4 years"
select select "[GEOGRAPHIC_DATA]"
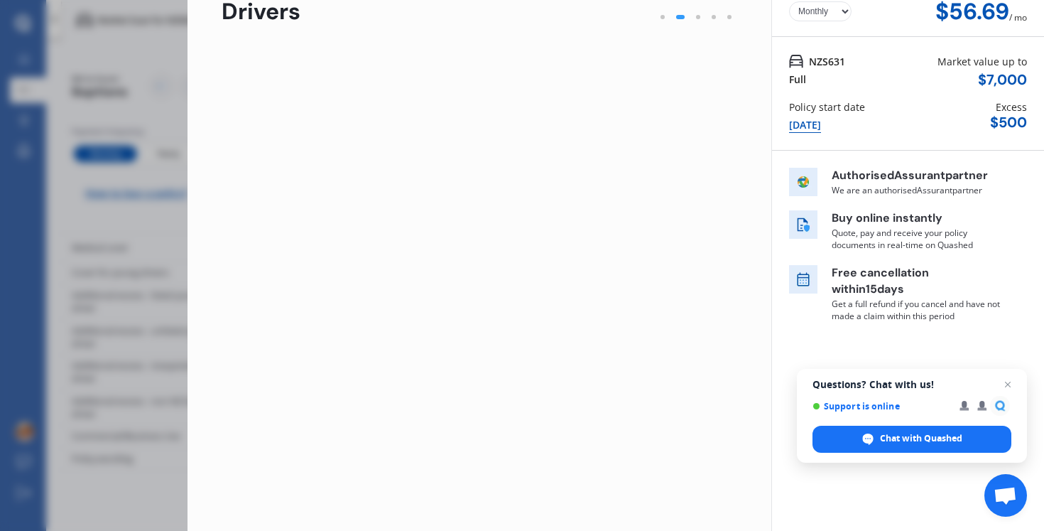
scroll to position [0, 0]
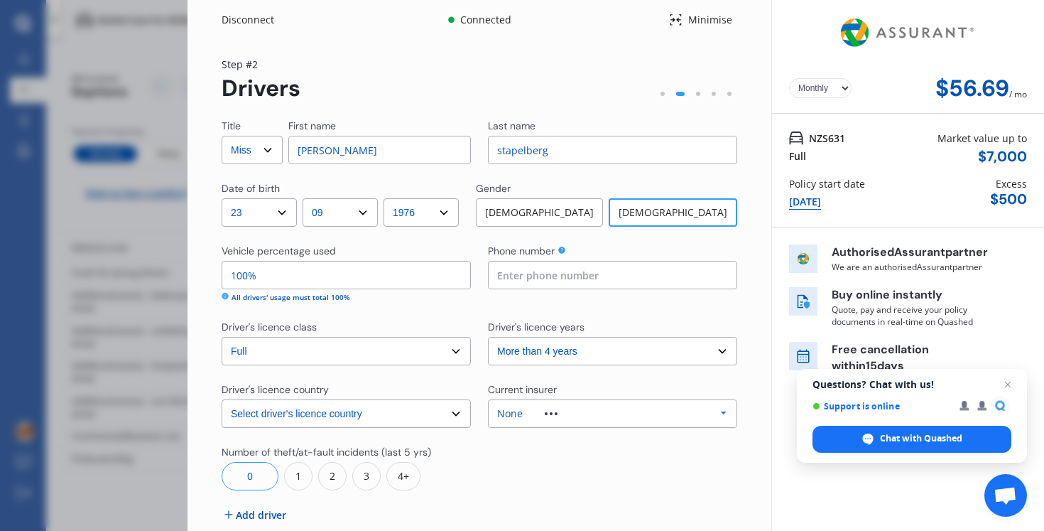
click at [273, 156] on select "Select Mr Mrs Miss Ms Dr" at bounding box center [252, 150] width 61 height 28
select select "Ms"
click at [222, 136] on select "Select Mr Mrs Miss Ms Dr" at bounding box center [252, 150] width 61 height 28
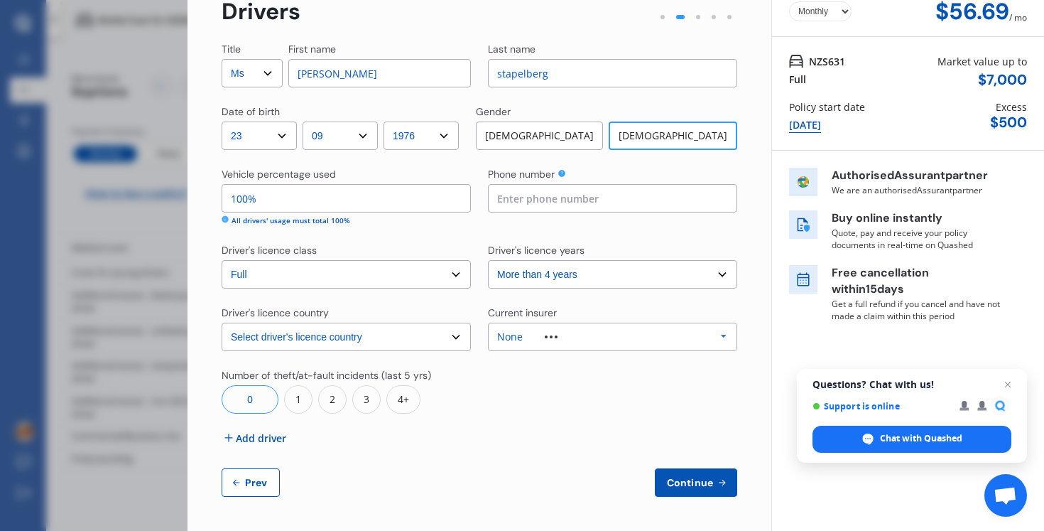
click at [616, 340] on div "None Allianz AAI AMI IAG - NZI/State [PERSON_NAME] Vero Unknown Other Insurer N…" at bounding box center [612, 336] width 249 height 28
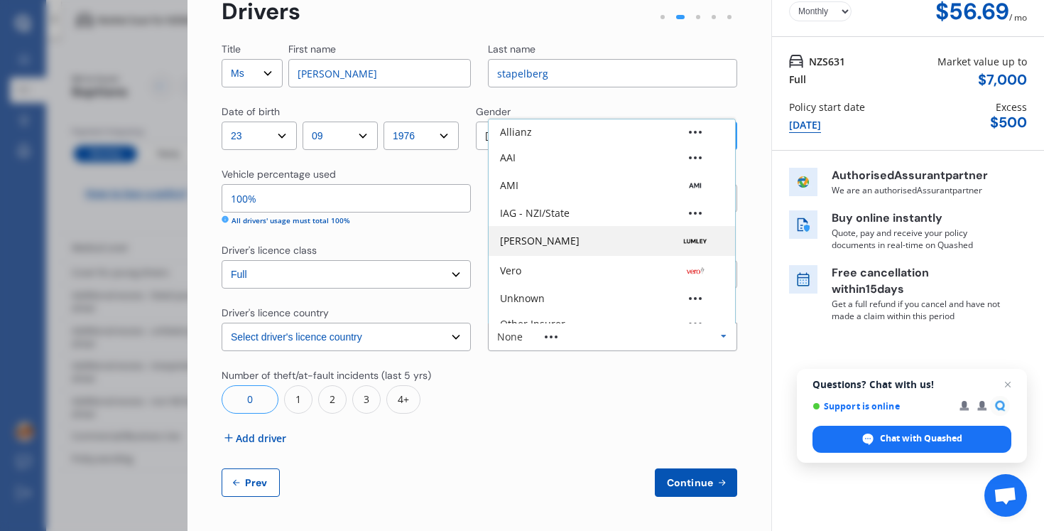
scroll to position [94, 0]
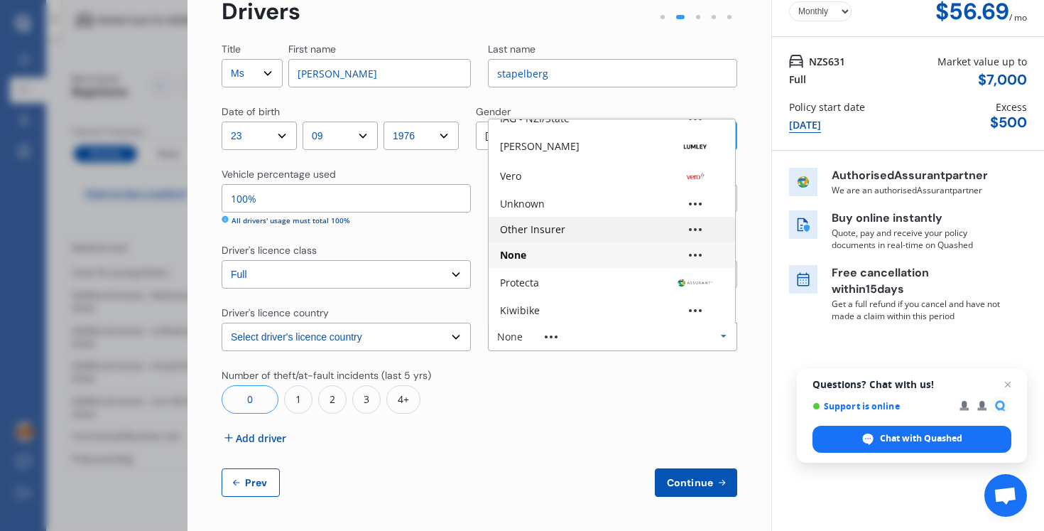
click at [542, 233] on div "Other Insurer" at bounding box center [532, 229] width 65 height 10
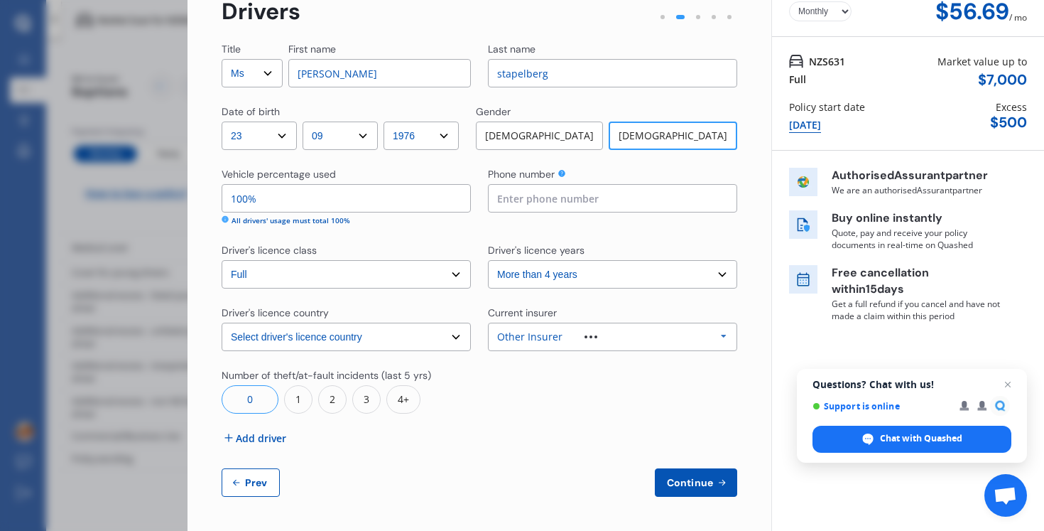
click at [636, 195] on input at bounding box center [612, 198] width 249 height 28
type input "0272957042"
click at [678, 490] on button "Continue" at bounding box center [696, 482] width 82 height 28
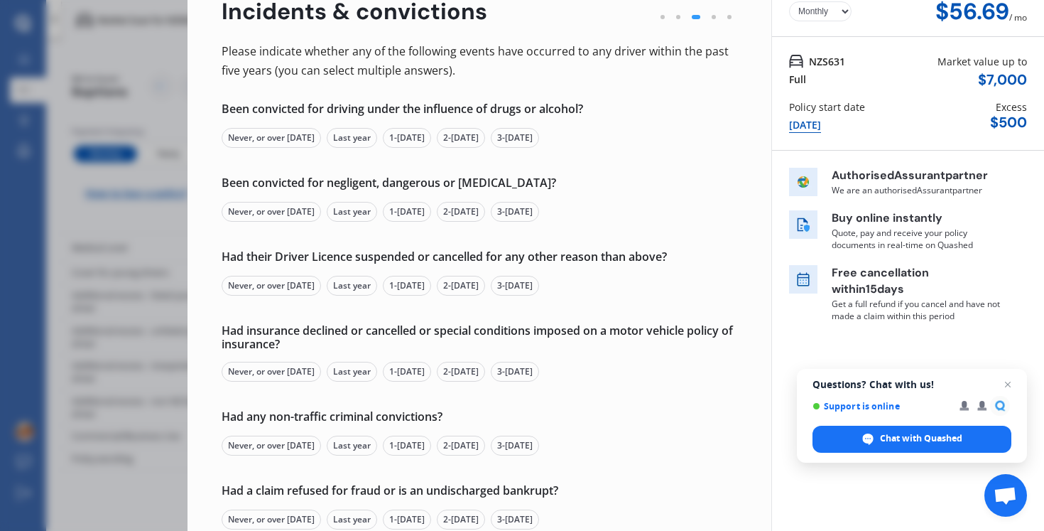
scroll to position [0, 0]
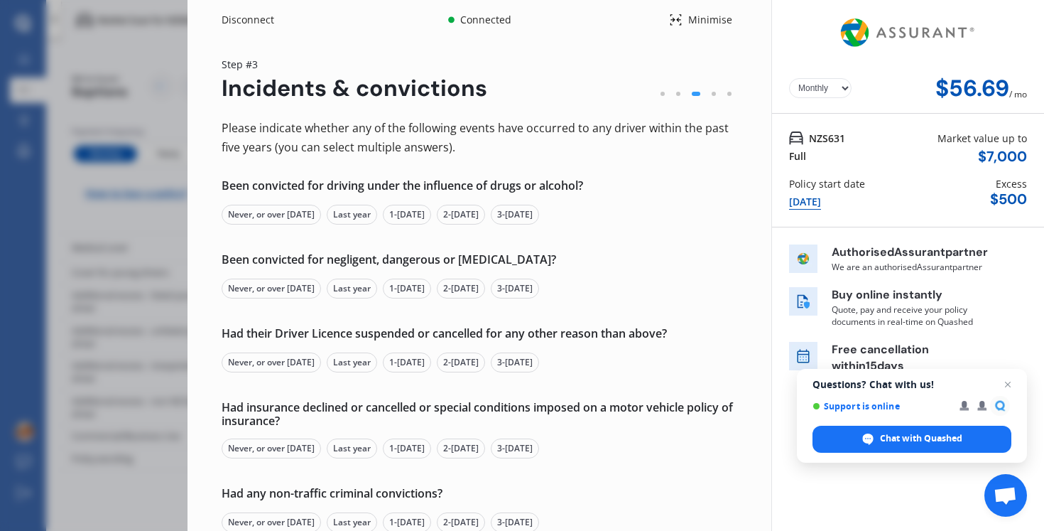
click at [267, 213] on div "Never, or over [DATE]" at bounding box center [271, 215] width 99 height 20
click at [259, 287] on div "Never, or over [DATE]" at bounding box center [271, 288] width 99 height 20
click at [265, 361] on div "Never, or over [DATE]" at bounding box center [271, 362] width 99 height 20
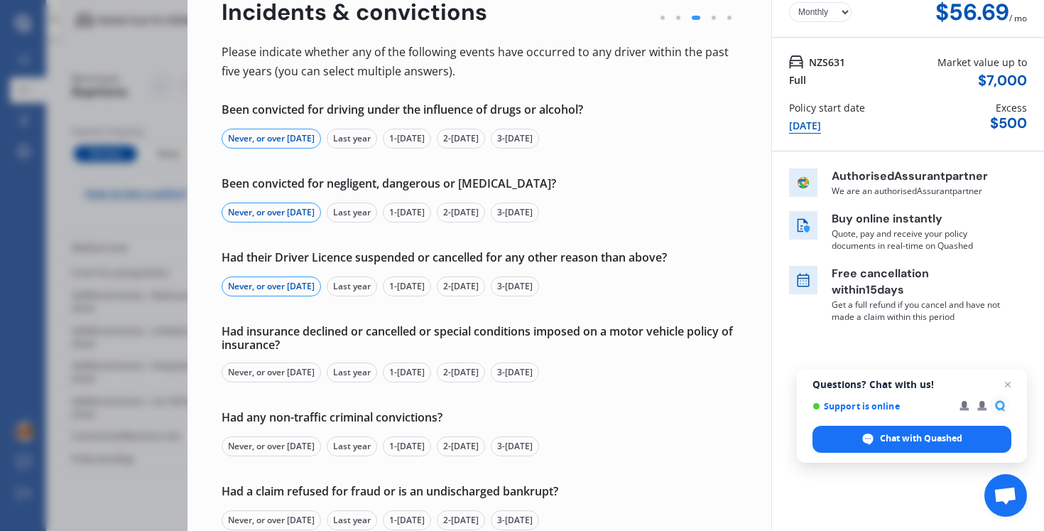
scroll to position [93, 0]
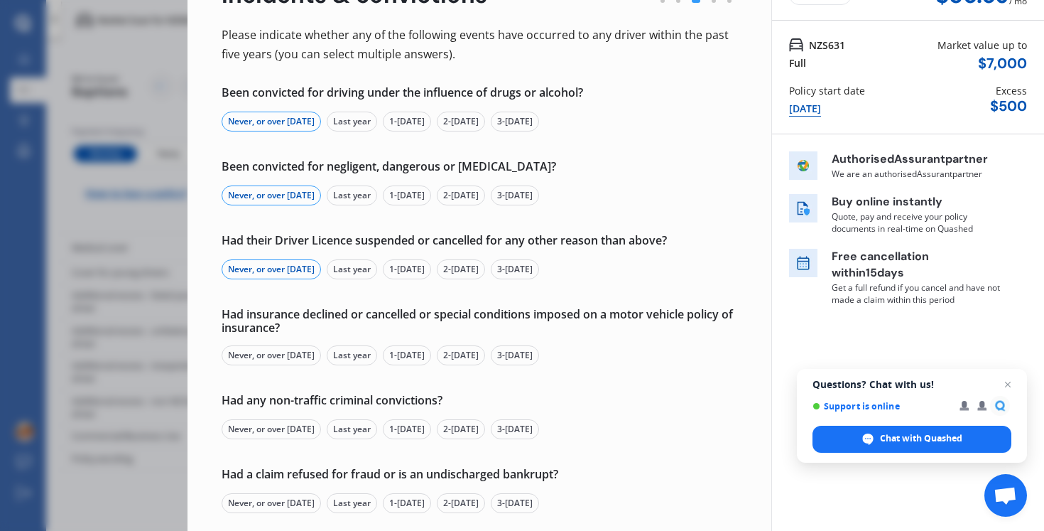
click at [261, 352] on div "Never, or over [DATE]" at bounding box center [271, 355] width 99 height 20
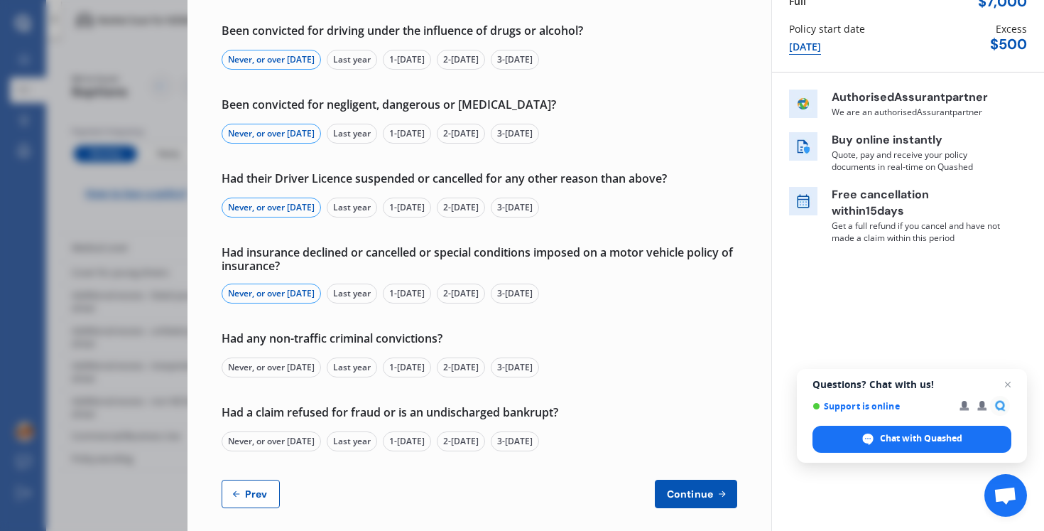
scroll to position [166, 0]
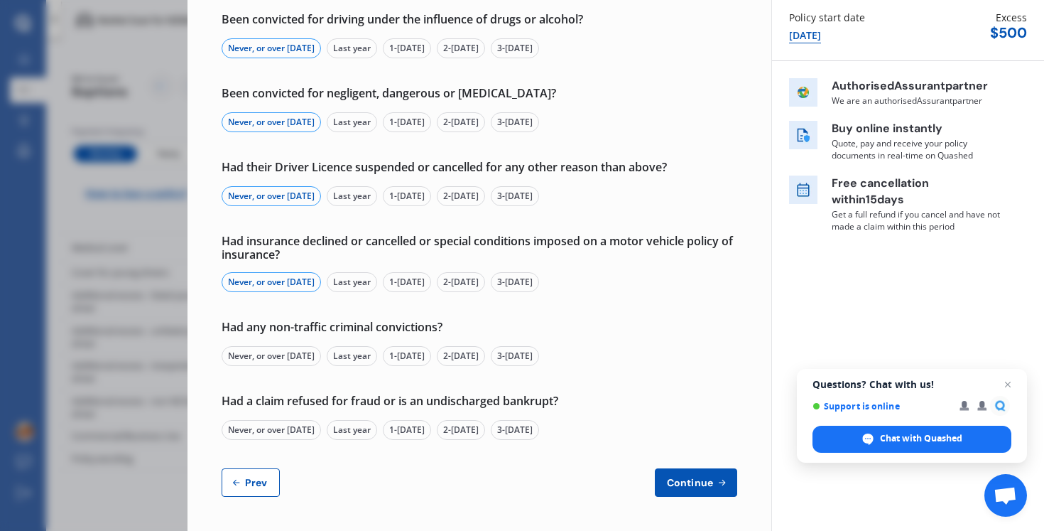
click at [259, 357] on div "Never, or over [DATE]" at bounding box center [271, 356] width 99 height 20
click at [262, 433] on div "Never, or over [DATE]" at bounding box center [271, 430] width 99 height 20
click at [702, 477] on span "Continue" at bounding box center [690, 482] width 52 height 11
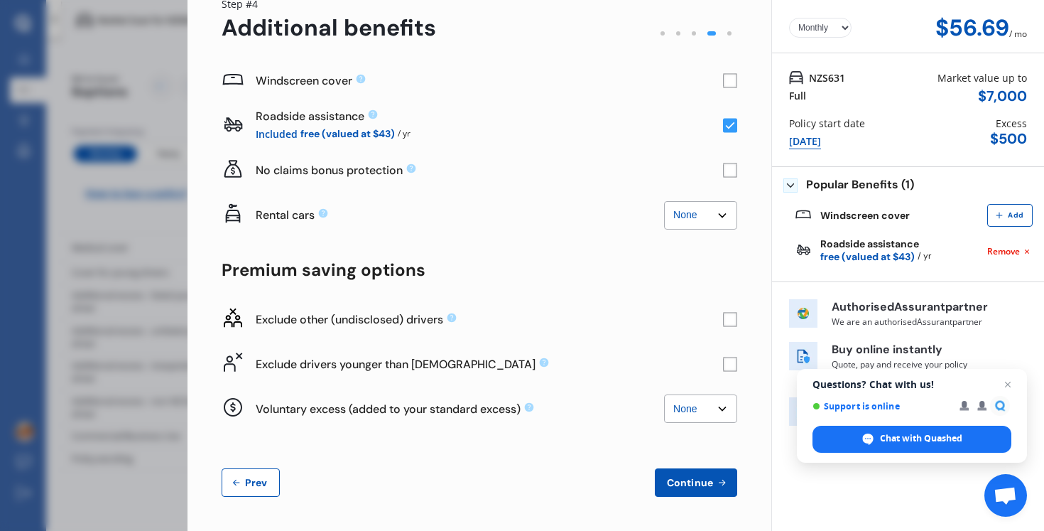
scroll to position [0, 0]
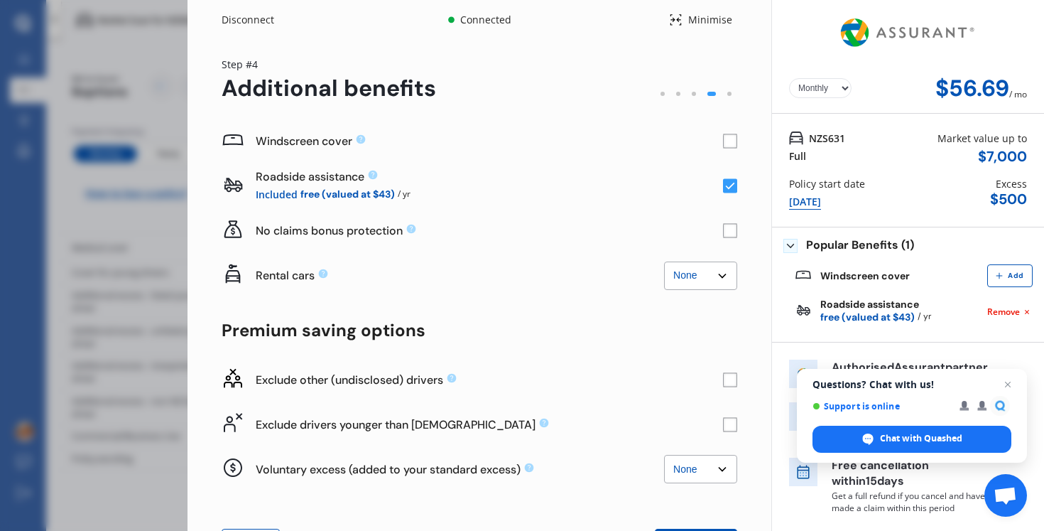
click at [726, 144] on rect at bounding box center [730, 141] width 14 height 14
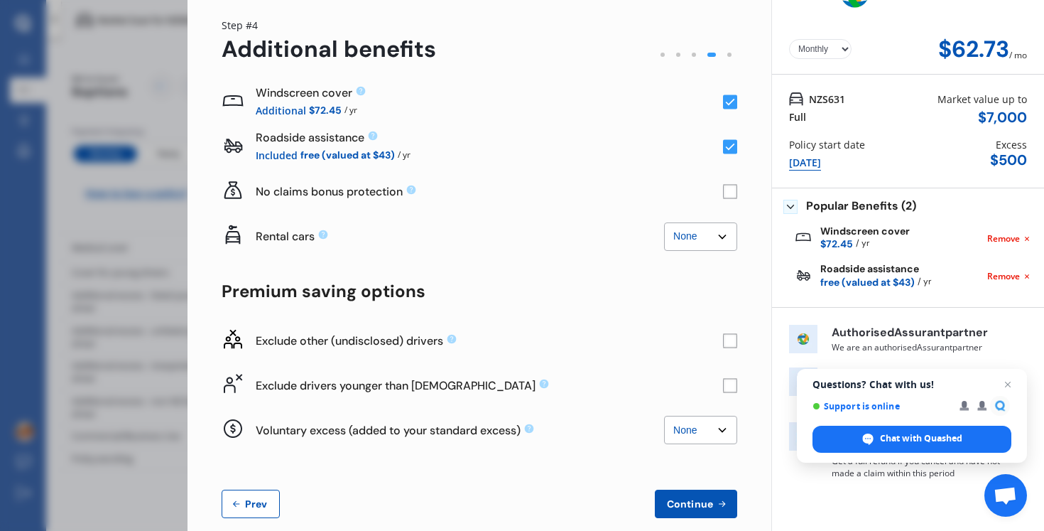
scroll to position [60, 0]
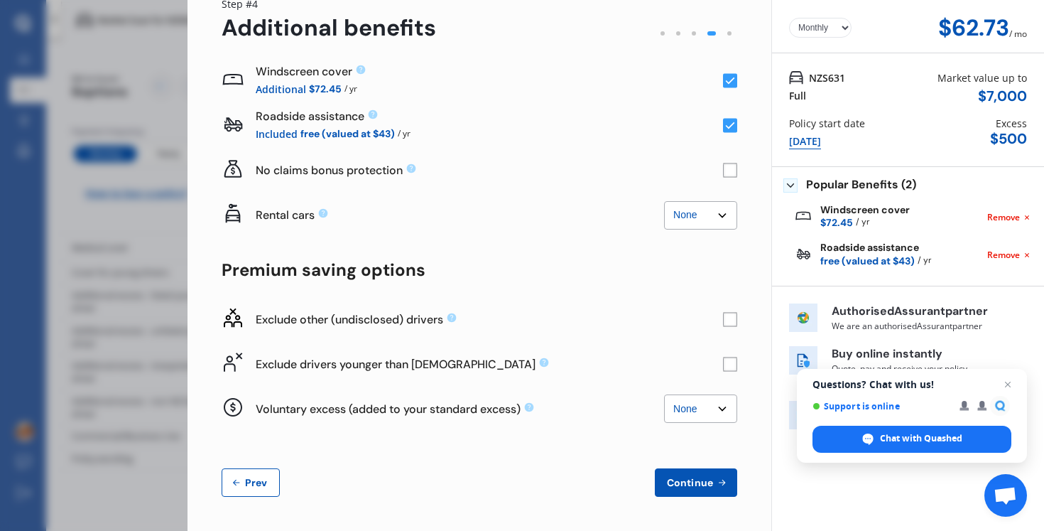
click at [723, 175] on rect at bounding box center [730, 170] width 14 height 14
click at [706, 217] on select "None $2,500 $5,000" at bounding box center [700, 215] width 73 height 28
click at [713, 410] on select "None $500 $1,000" at bounding box center [700, 408] width 73 height 28
click at [719, 481] on icon at bounding box center [722, 482] width 6 height 6
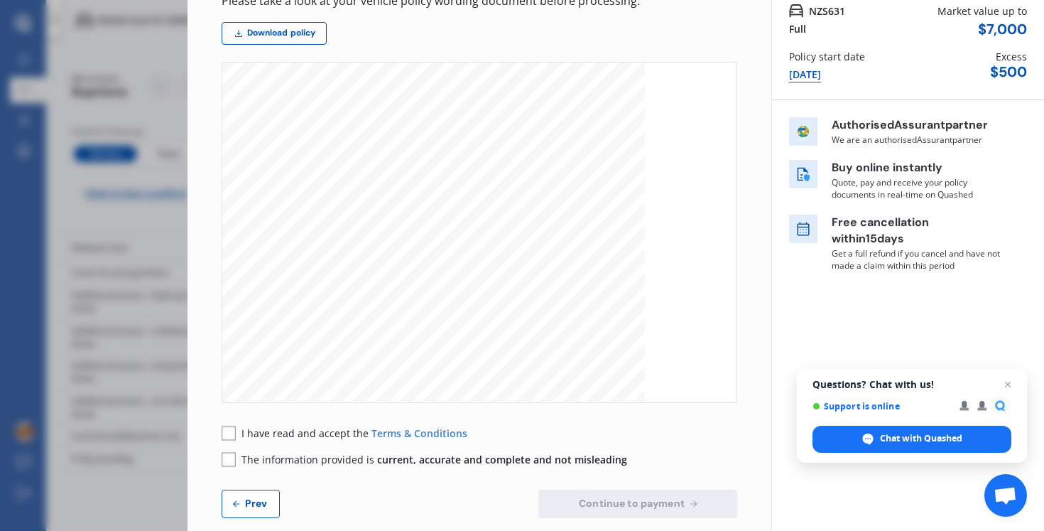
scroll to position [148, 0]
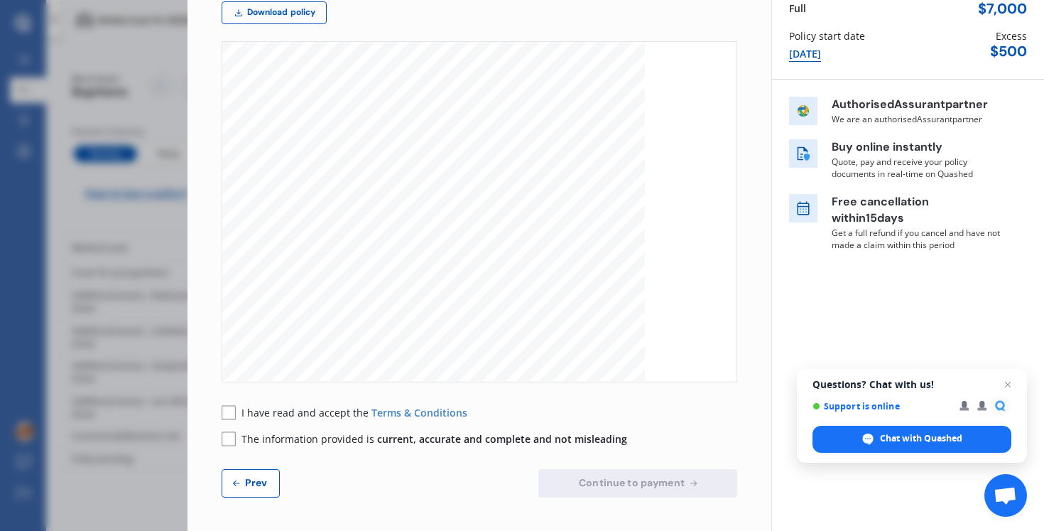
click at [229, 410] on rect at bounding box center [229, 412] width 14 height 14
click at [223, 440] on rect at bounding box center [229, 438] width 14 height 14
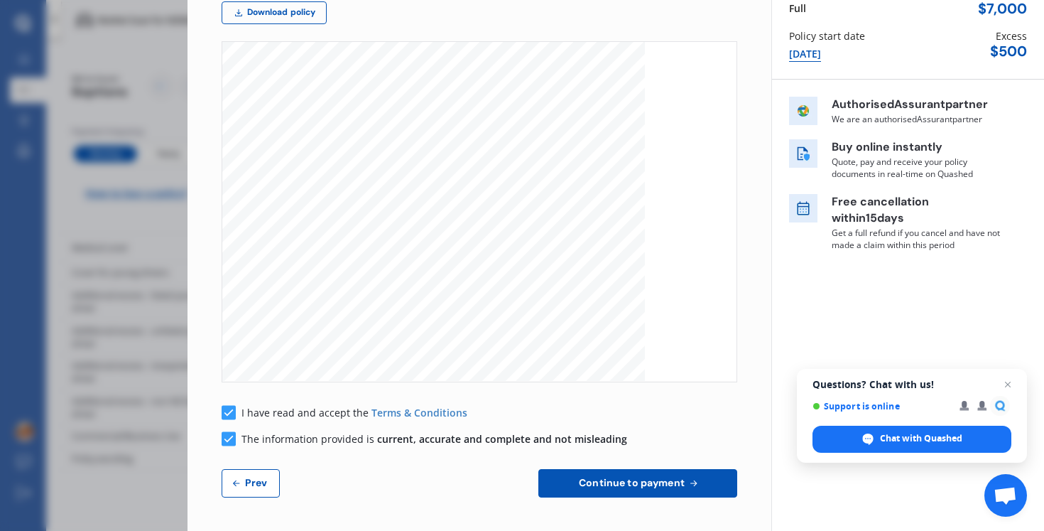
click at [632, 482] on span "Continue to payment" at bounding box center [631, 482] width 111 height 11
